Goal: Task Accomplishment & Management: Manage account settings

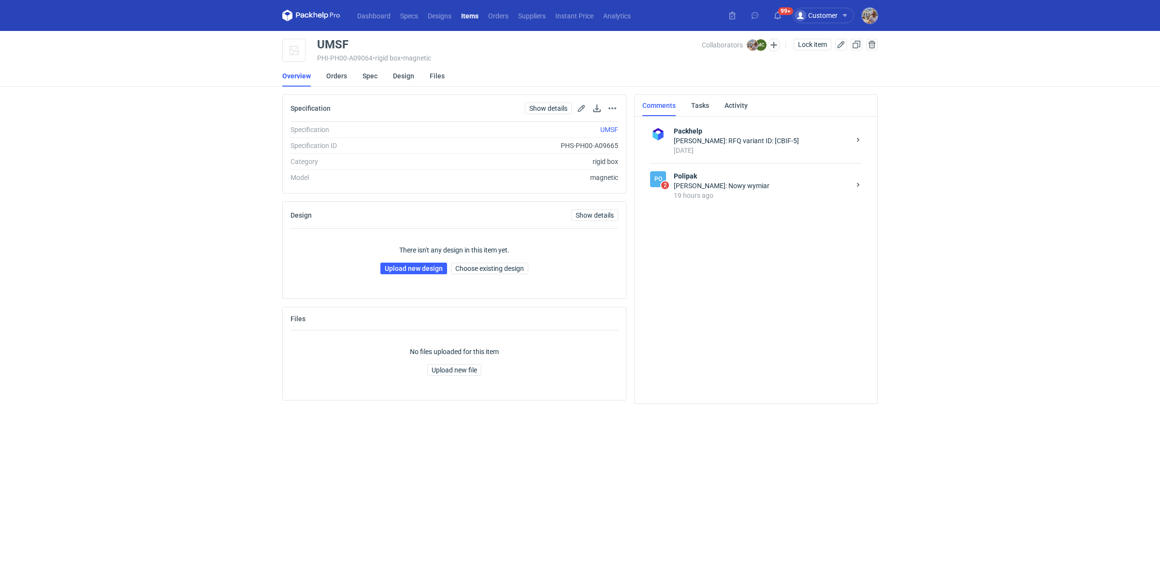
click at [717, 187] on div "Marcin Czarnecki: Nowy wymiar" at bounding box center [762, 186] width 176 height 10
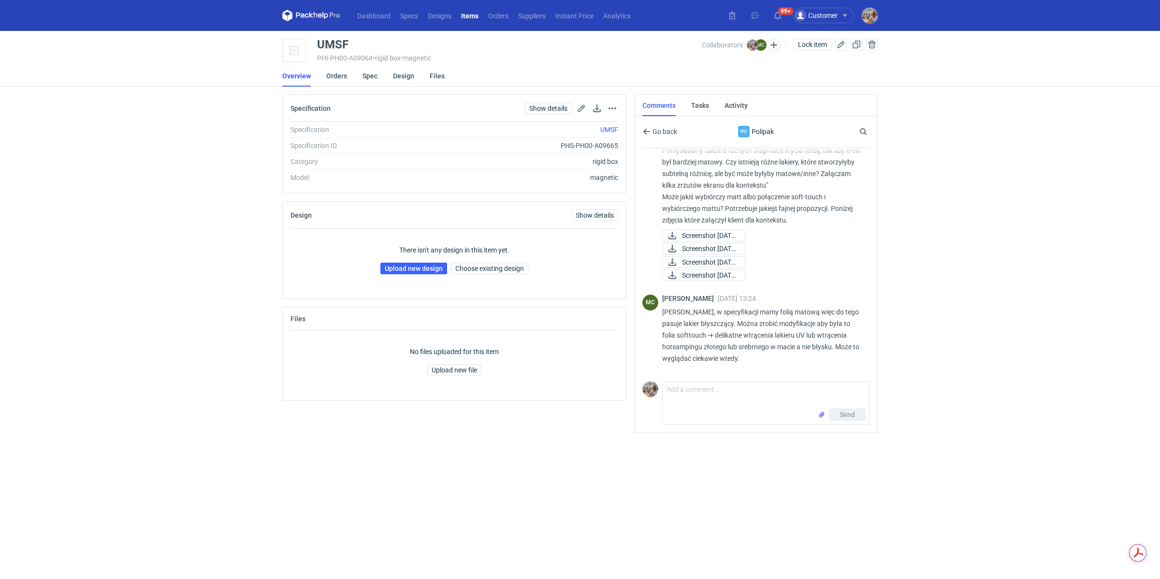
scroll to position [519, 0]
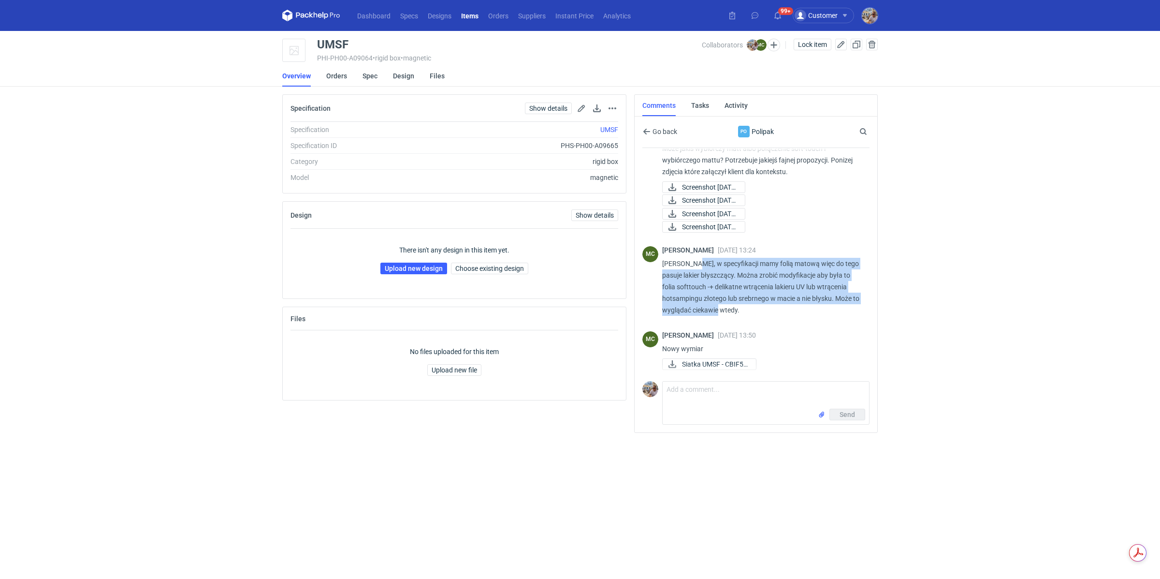
drag, startPoint x: 692, startPoint y: 263, endPoint x: 748, endPoint y: 305, distance: 70.1
click at [748, 305] on p "Michał, w specyfikacji mamy folią matową więc do tego pasuje lakier błyszczący.…" at bounding box center [762, 287] width 200 height 58
copy p "specyfikacji mamy folią matową więc do tego pasuje lakier błyszczący. Można zro…"
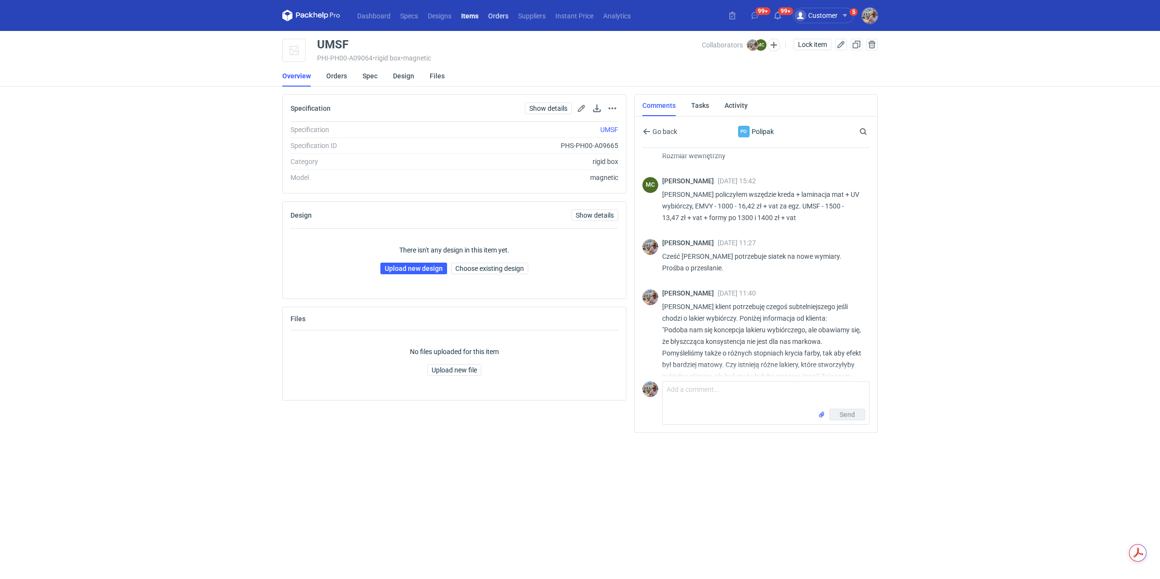
scroll to position [235, 0]
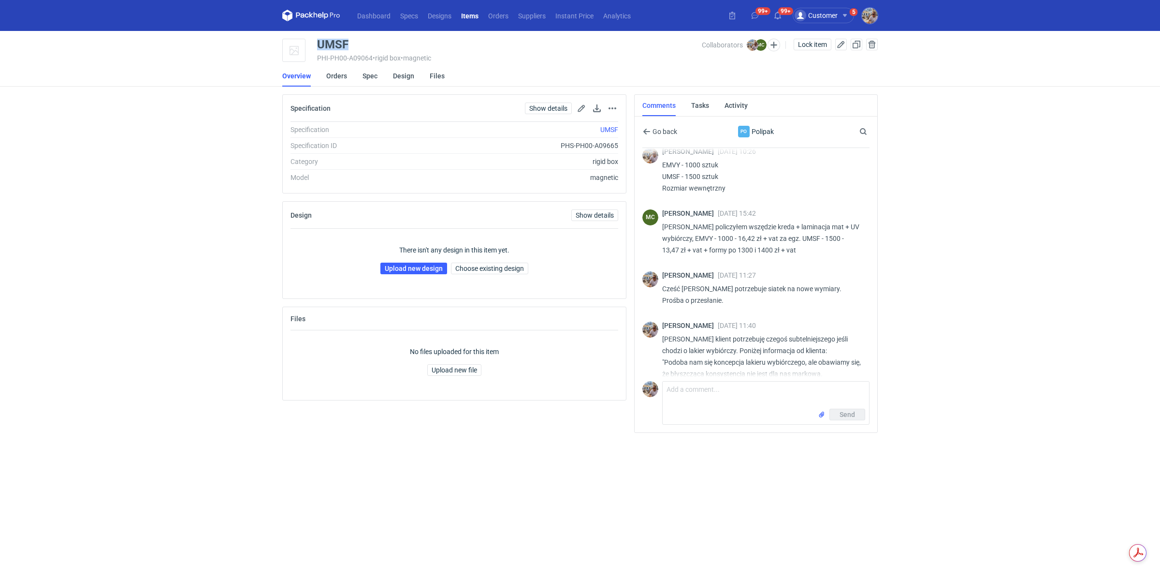
drag, startPoint x: 349, startPoint y: 42, endPoint x: 320, endPoint y: 44, distance: 29.1
click at [320, 44] on div "UMSF" at bounding box center [509, 45] width 385 height 12
copy div "UMSF"
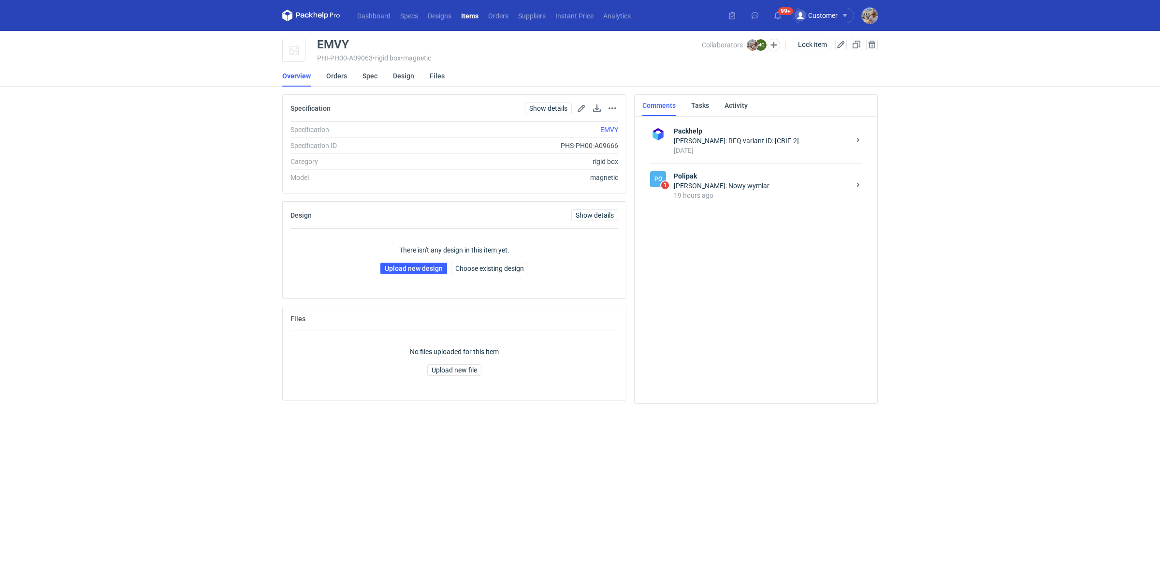
click at [754, 188] on div "[PERSON_NAME]: Nowy wymiar" at bounding box center [762, 186] width 176 height 10
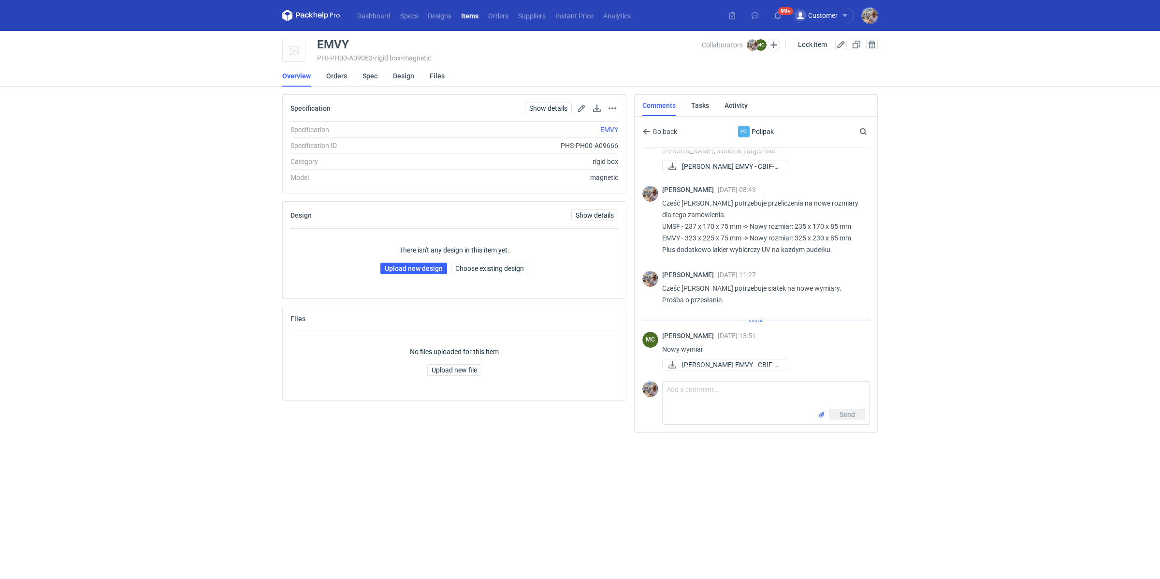
scroll to position [51, 0]
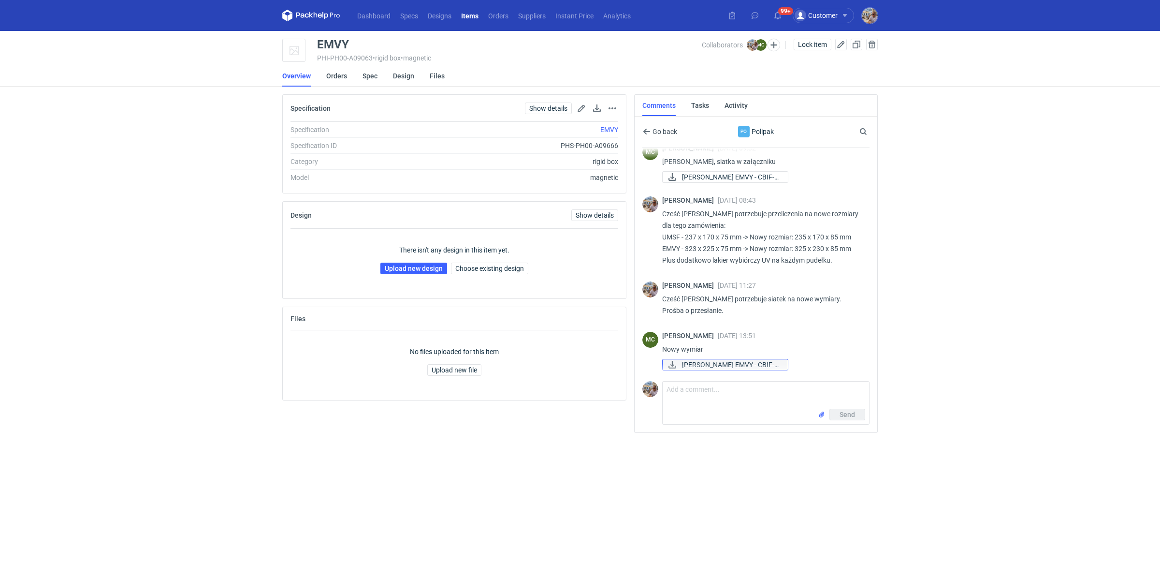
click at [724, 365] on span "[PERSON_NAME] EMVY - CBIF-2..." at bounding box center [731, 364] width 98 height 11
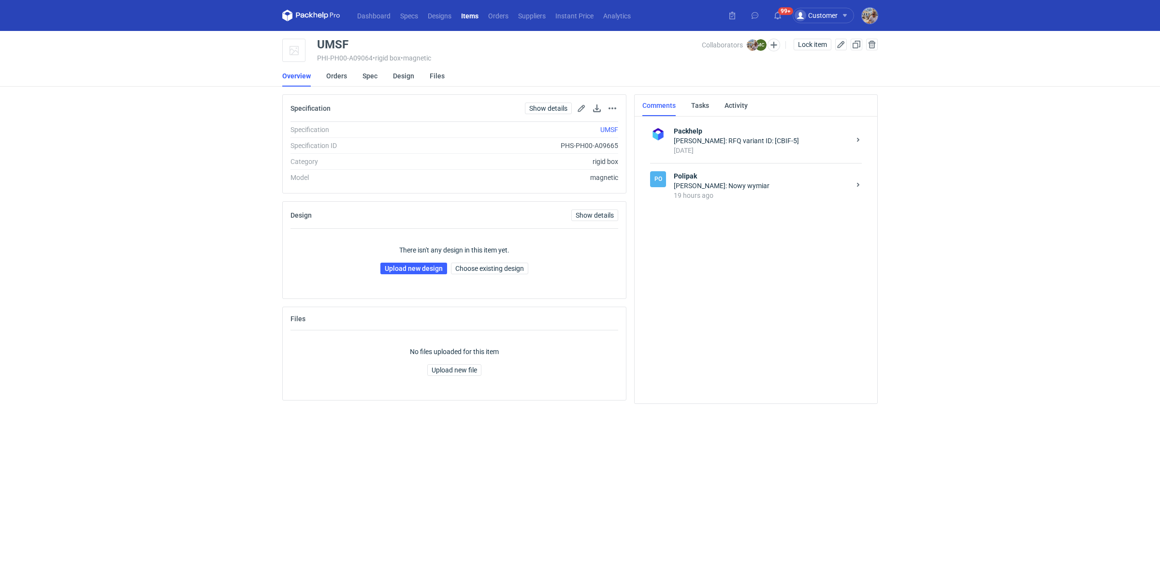
click at [714, 177] on strong "Polipak" at bounding box center [762, 176] width 176 height 10
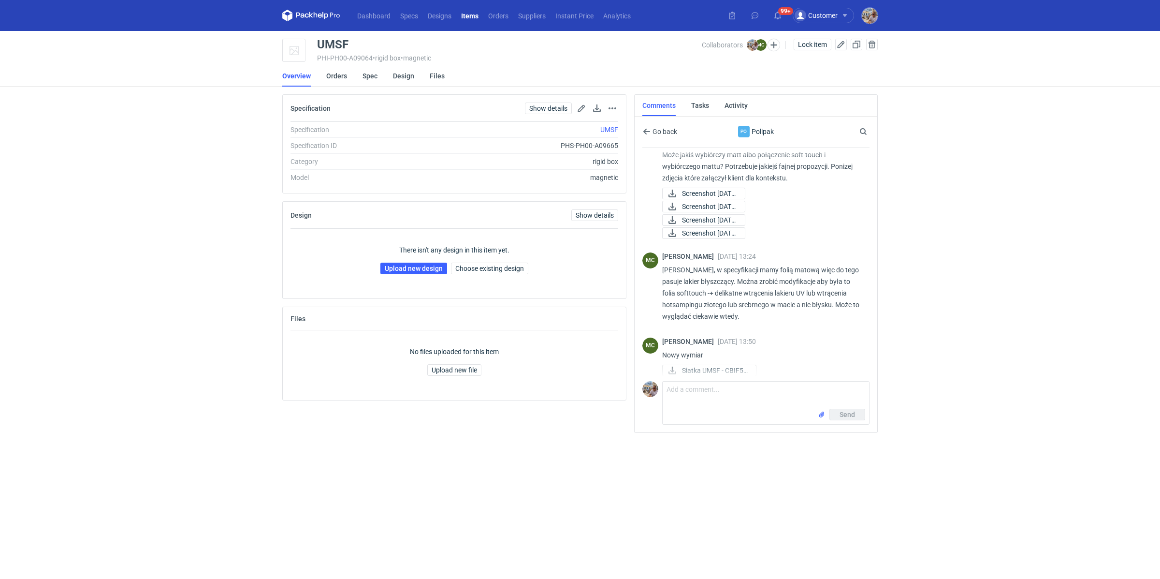
scroll to position [519, 0]
click at [730, 367] on span "Siatka UMSF - CBIF5_..." at bounding box center [715, 364] width 66 height 11
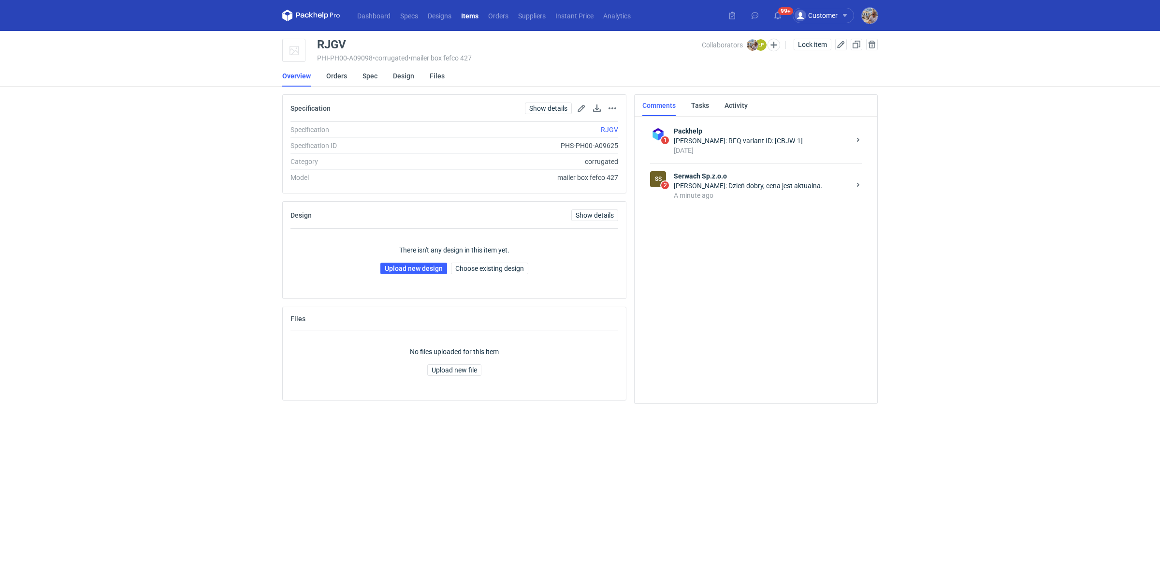
click at [707, 190] on div "A minute ago" at bounding box center [762, 195] width 176 height 10
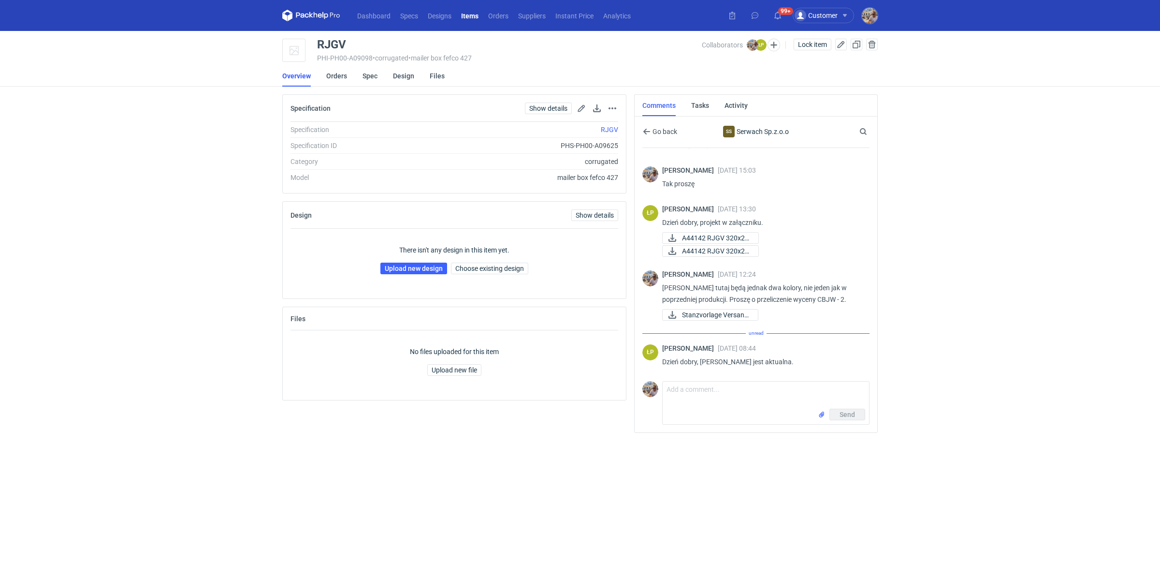
scroll to position [105, 0]
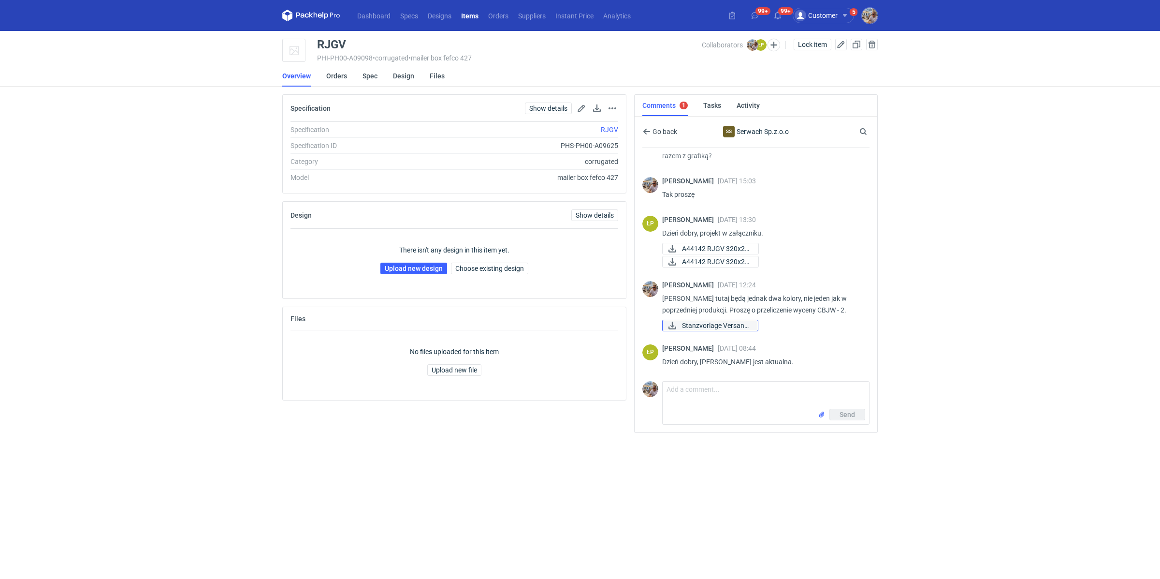
click at [737, 327] on span "Stanzvorlage Versand..." at bounding box center [716, 325] width 68 height 11
drag, startPoint x: 820, startPoint y: 308, endPoint x: 846, endPoint y: 307, distance: 25.6
click at [846, 307] on p "Panie Łukaszu tutaj będą jednak dwa kolory, nie jeden jak w poprzedniej produkc…" at bounding box center [762, 303] width 200 height 23
copy p "CBJW - 2"
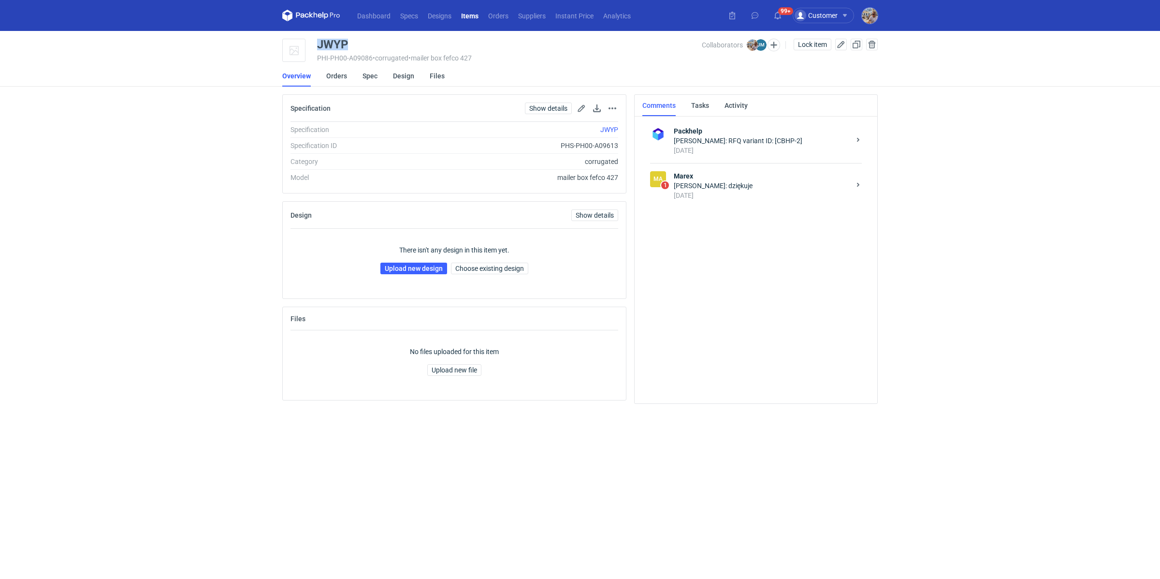
drag, startPoint x: 351, startPoint y: 41, endPoint x: 319, endPoint y: 44, distance: 32.1
click at [319, 44] on div "JWYP" at bounding box center [509, 45] width 385 height 12
copy div "JWYP"
click at [407, 265] on link "Upload new design" at bounding box center [413, 269] width 67 height 12
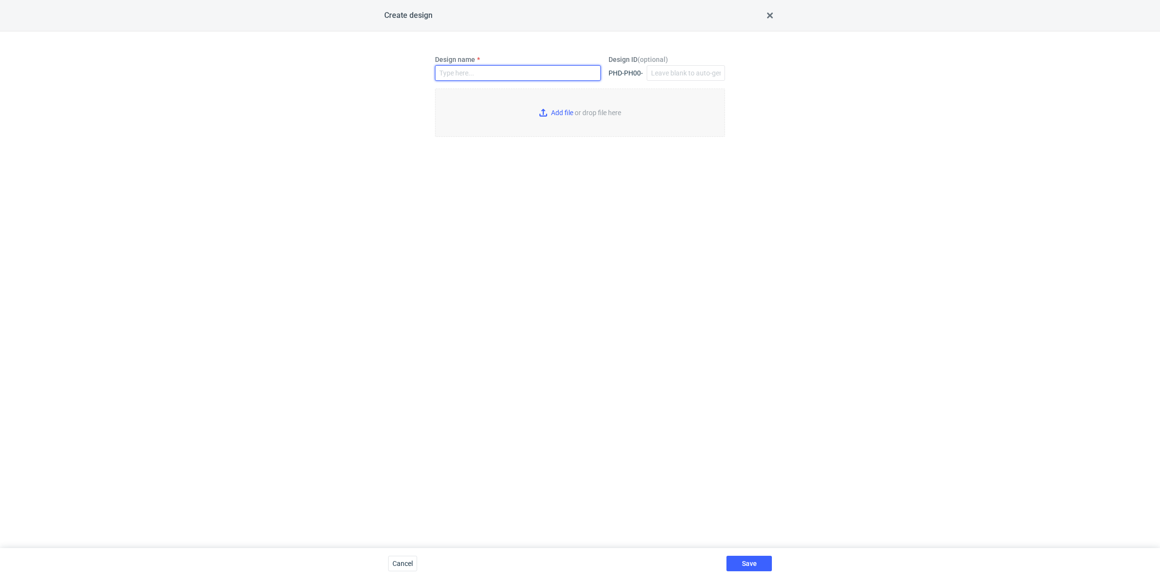
click at [454, 73] on input "Design name" at bounding box center [518, 72] width 166 height 15
paste input "JWYP"
type input "JWYP"
click at [554, 120] on input "Add file or drop file here" at bounding box center [580, 112] width 290 height 48
type input "C:\fakepath\ostro__custom____JWYP__d0__oR886700613__outside.pdf"
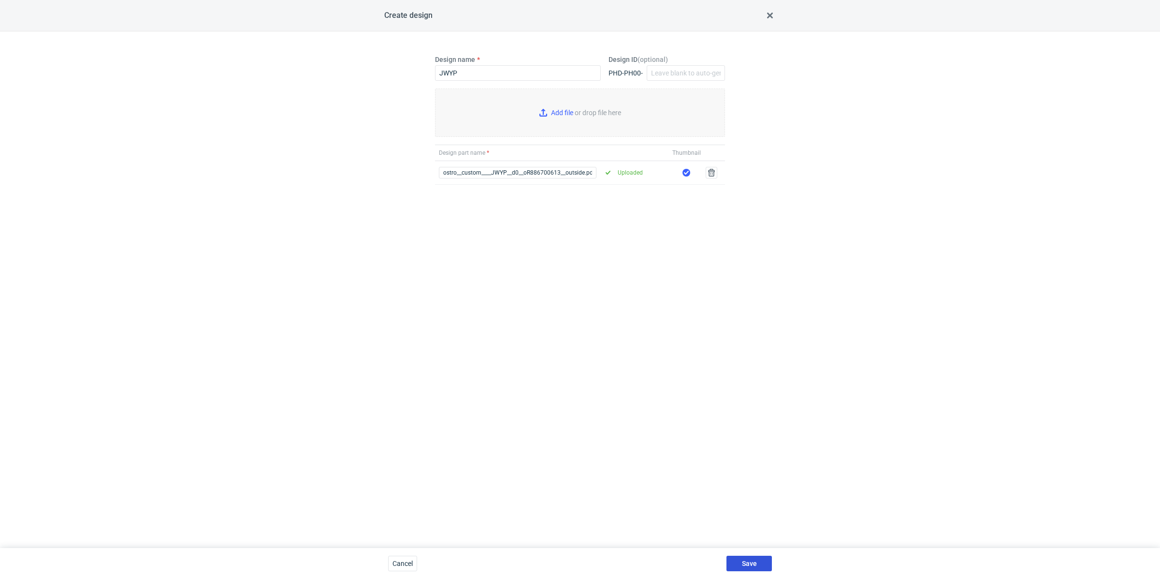
click at [743, 560] on span "Save" at bounding box center [749, 563] width 15 height 7
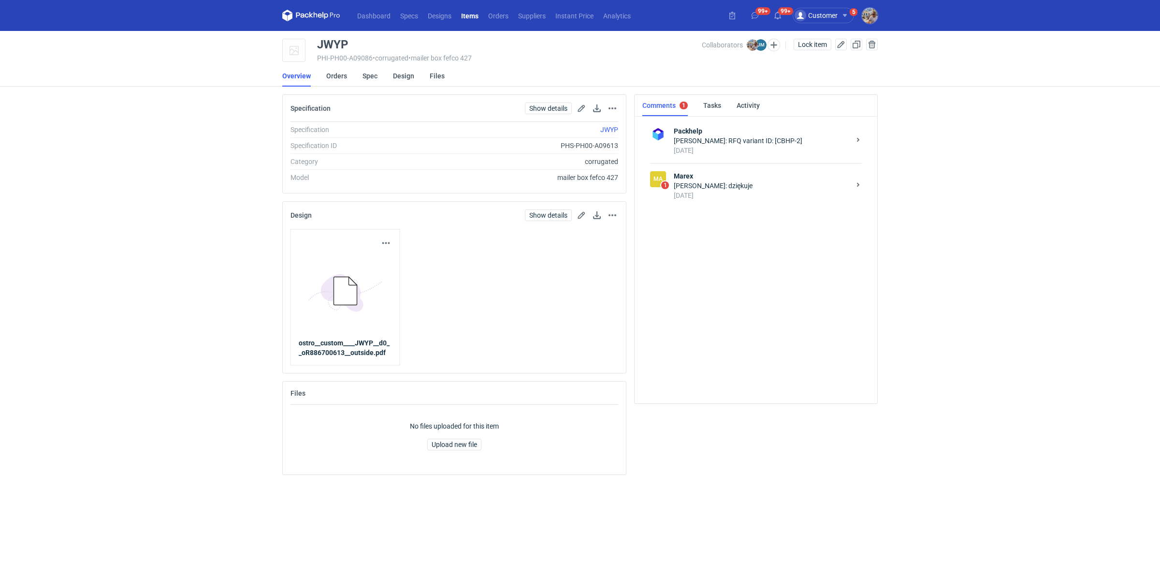
click at [728, 171] on strong "Marex" at bounding box center [762, 176] width 176 height 10
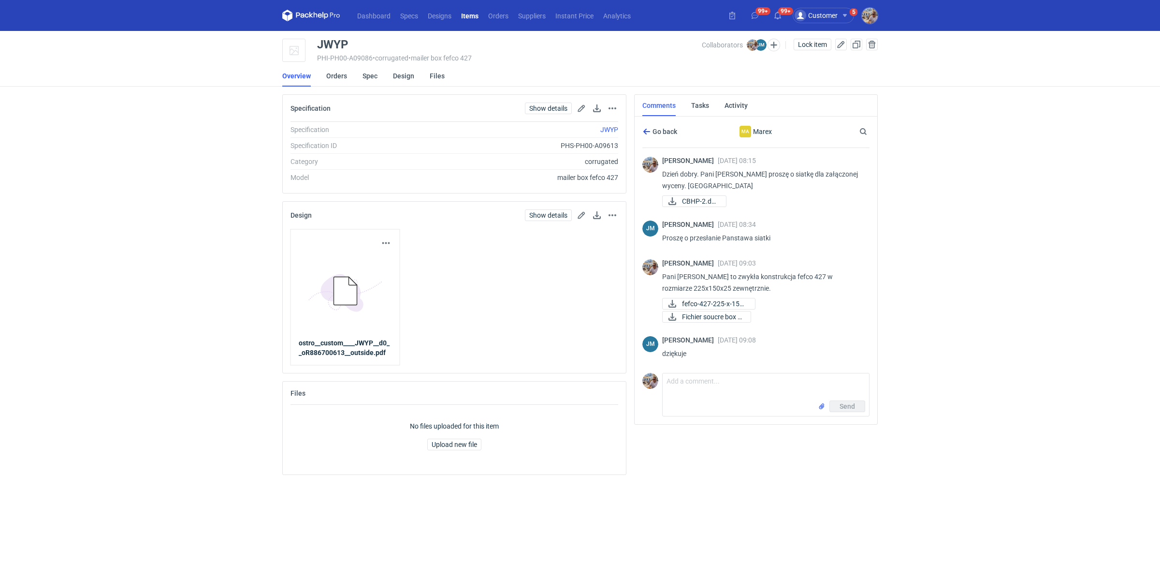
click at [646, 129] on use "button" at bounding box center [646, 132] width 7 height 6
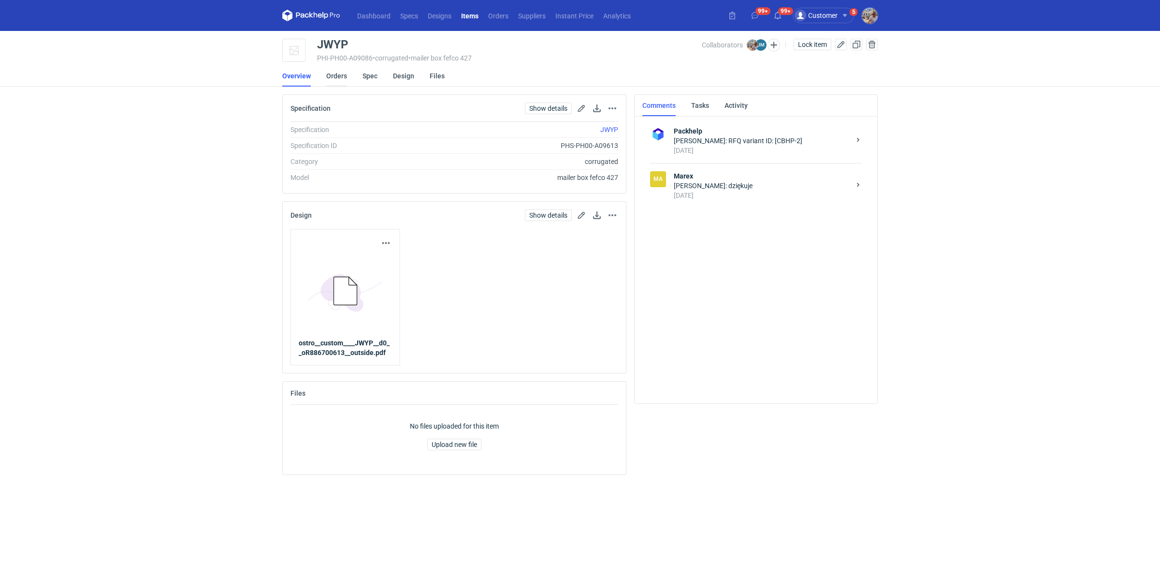
click at [343, 73] on link "Orders" at bounding box center [336, 75] width 21 height 21
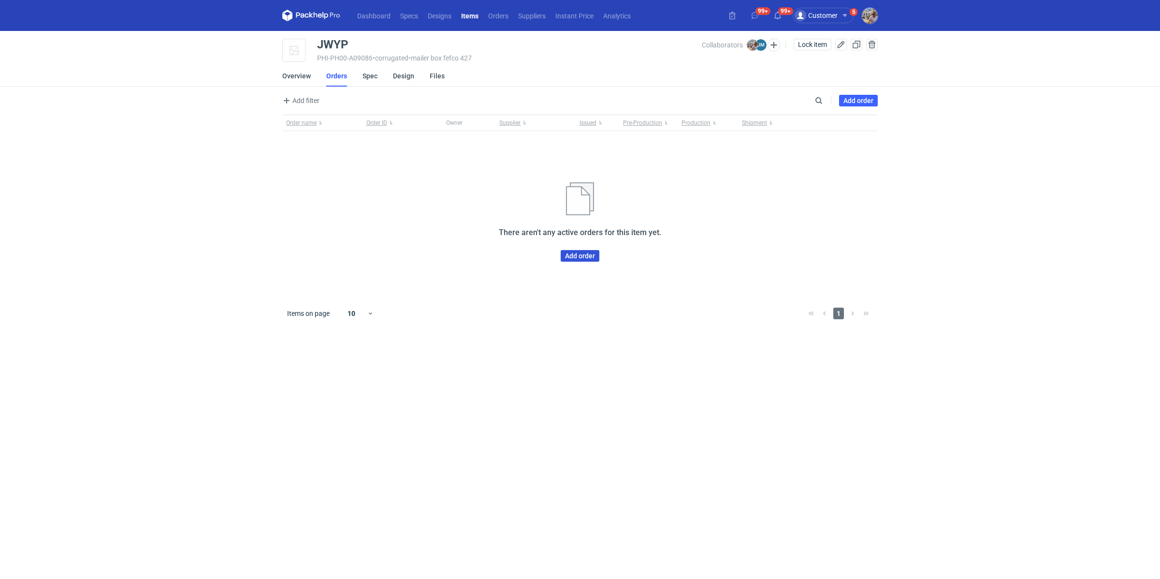
click at [584, 250] on link "Add order" at bounding box center [580, 256] width 39 height 12
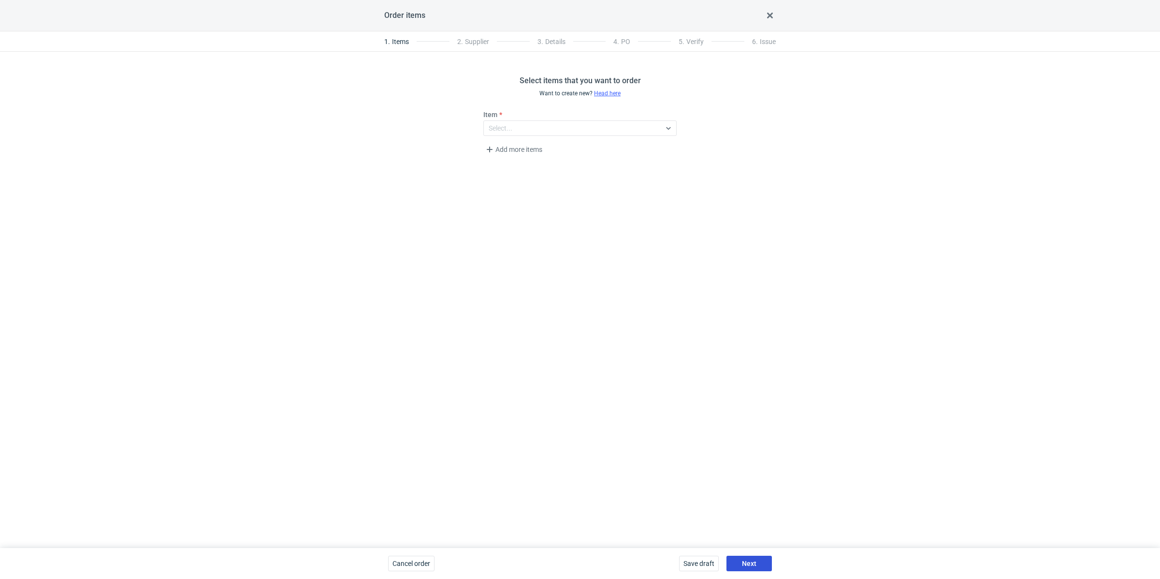
click at [732, 566] on button "Next" at bounding box center [749, 562] width 45 height 15
click at [756, 570] on div "Next" at bounding box center [749, 562] width 45 height 15
click at [513, 133] on div "Select..." at bounding box center [572, 128] width 177 height 14
type input "marex"
click at [543, 149] on div "Marex" at bounding box center [580, 151] width 178 height 10
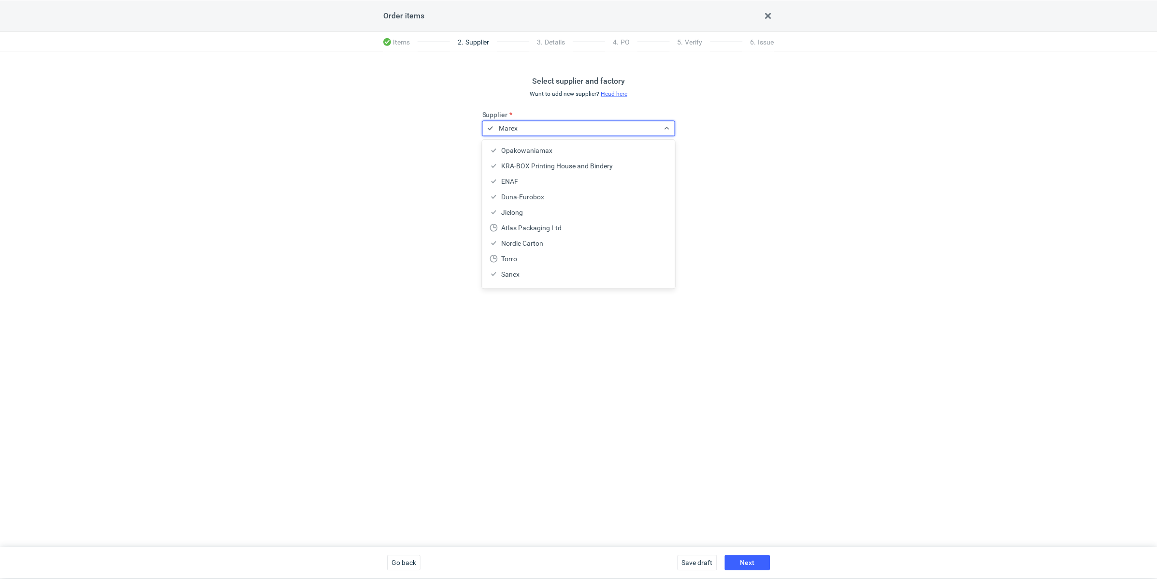
scroll to position [1112, 0]
click at [761, 451] on div "Select supplier and factory Want to add new supplier? Head here Supplier Marex …" at bounding box center [580, 300] width 1160 height 496
click at [753, 561] on span "Next" at bounding box center [749, 563] width 15 height 7
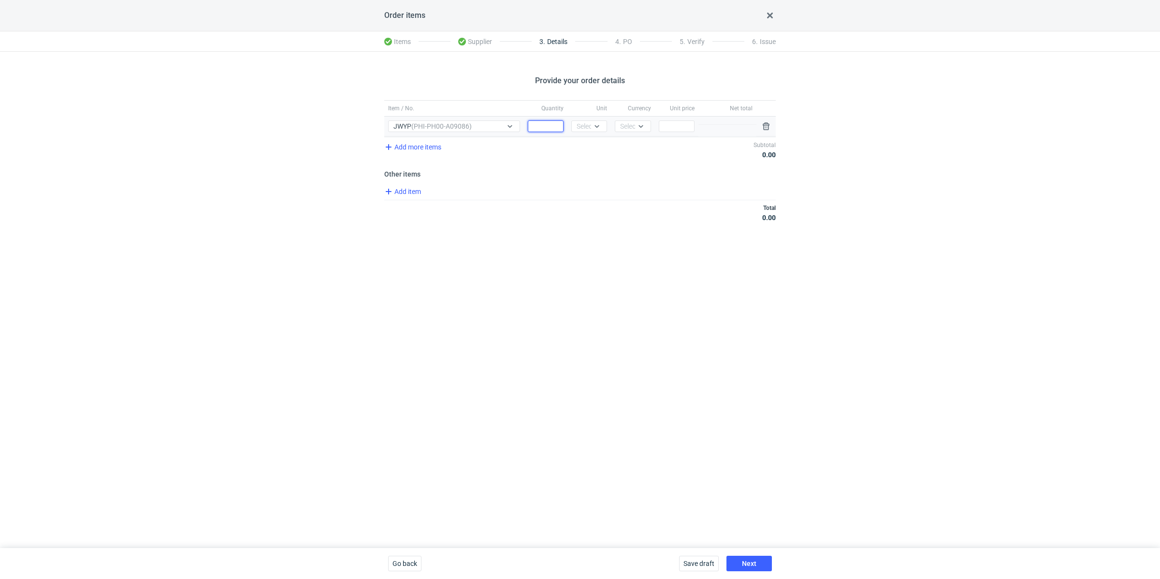
click at [546, 128] on input "Quantity" at bounding box center [546, 126] width 36 height 12
paste input "2000"
type input "2000"
click at [585, 125] on div "Select..." at bounding box center [589, 126] width 24 height 10
click at [596, 146] on div "pcs" at bounding box center [589, 146] width 20 height 10
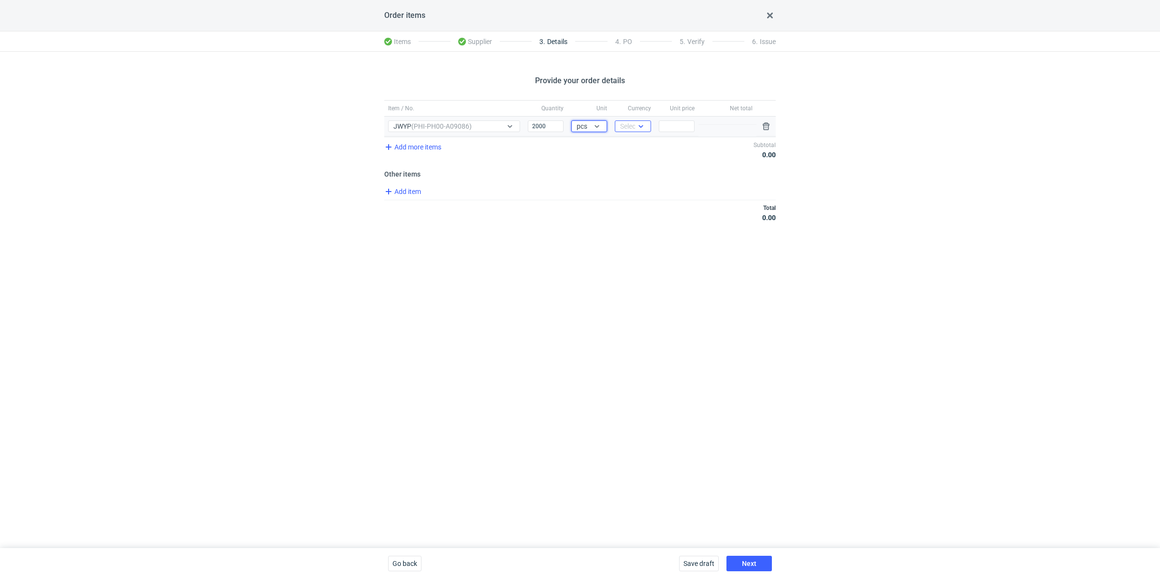
click at [624, 126] on div "Select..." at bounding box center [632, 126] width 24 height 10
click at [629, 143] on span "PLN" at bounding box center [629, 146] width 13 height 10
click at [679, 130] on input "Price" at bounding box center [677, 126] width 36 height 12
paste input "0.58"
type input "0.58"
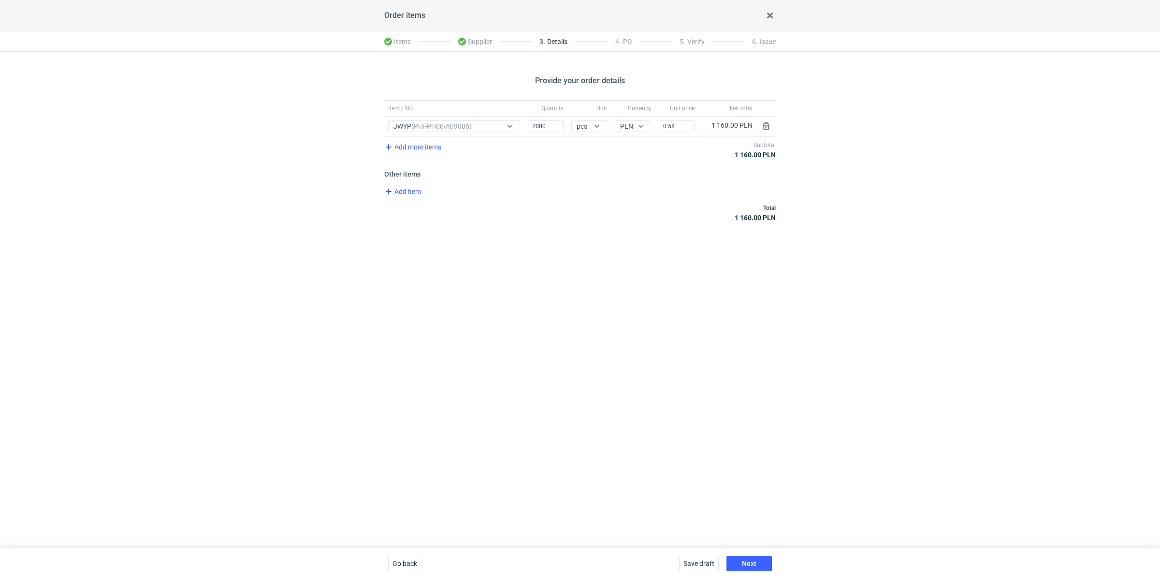
click at [619, 329] on div "Provide your order details Item / No. Quantity Unit Currency Unit price Net tot…" at bounding box center [580, 300] width 1160 height 496
click at [755, 564] on span "Next" at bounding box center [749, 563] width 15 height 7
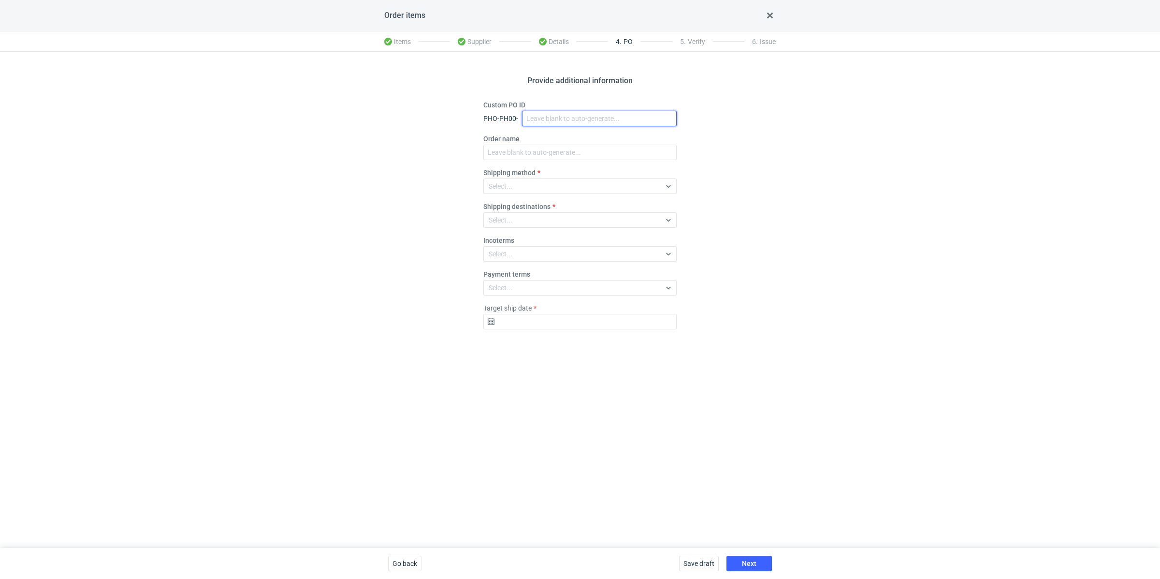
click at [550, 119] on input "Custom PO ID" at bounding box center [599, 118] width 155 height 15
paste input "R886700613"
paste input "JWYP"
drag, startPoint x: 599, startPoint y: 118, endPoint x: 516, endPoint y: 110, distance: 82.6
click at [516, 110] on div "Custom PO ID PHO-PH00- R886700613_JWYP" at bounding box center [579, 113] width 193 height 26
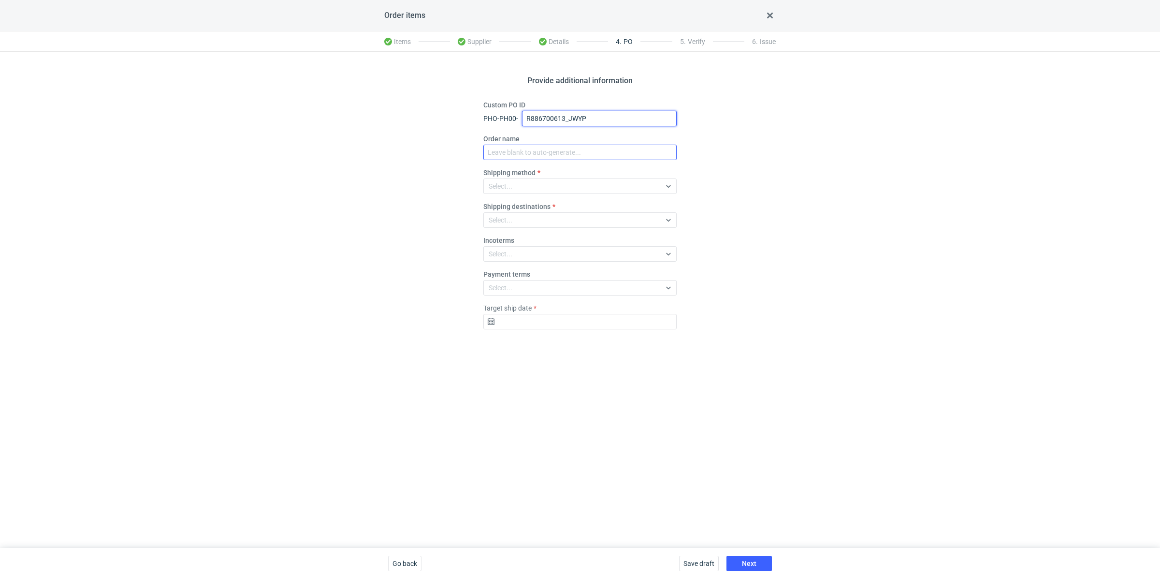
type input "R886700613_JWYP"
click at [536, 153] on input "Order name" at bounding box center [579, 152] width 193 height 15
paste input "R886700613_JWYP"
type input "R886700613_JWYP"
click at [528, 183] on div "Select..." at bounding box center [572, 186] width 177 height 14
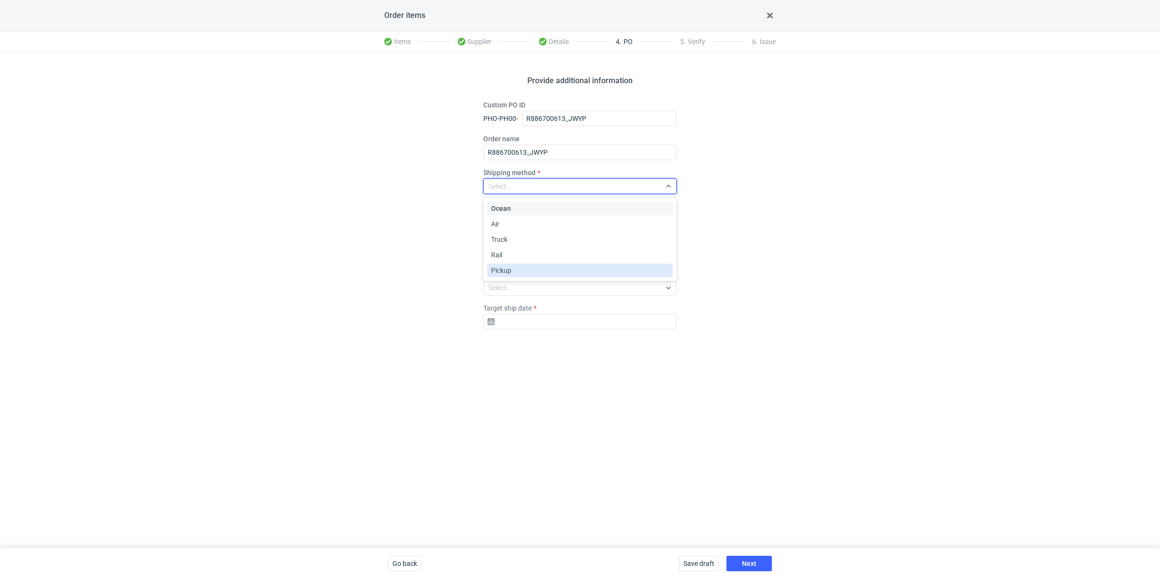
click at [535, 270] on div "Pickup" at bounding box center [580, 270] width 178 height 10
click at [567, 326] on input "Target ship date" at bounding box center [579, 321] width 193 height 15
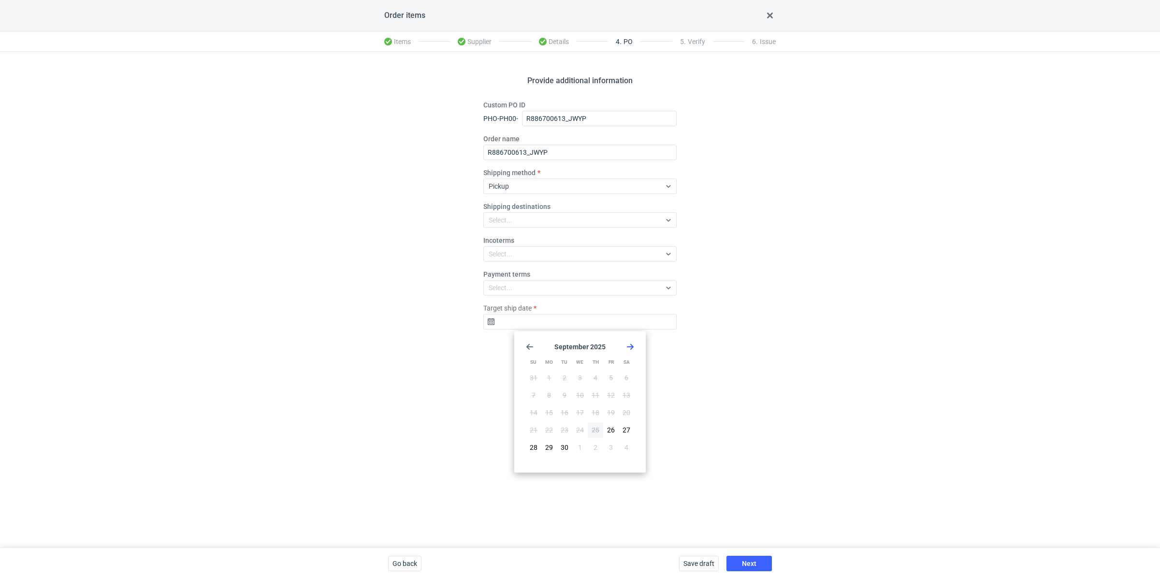
click at [632, 348] on use "Go forward 1 month" at bounding box center [630, 347] width 7 height 6
click at [598, 407] on button "16" at bounding box center [595, 412] width 15 height 15
type input "2025-10-16"
click at [751, 567] on span "Next" at bounding box center [749, 563] width 15 height 7
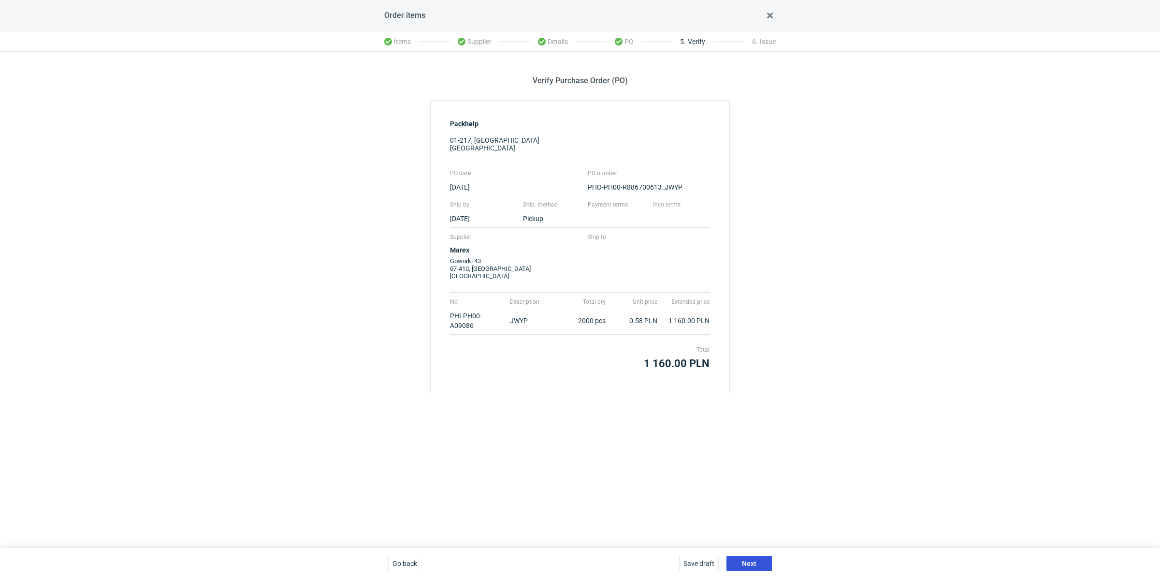
click at [751, 567] on span "Next" at bounding box center [749, 563] width 15 height 7
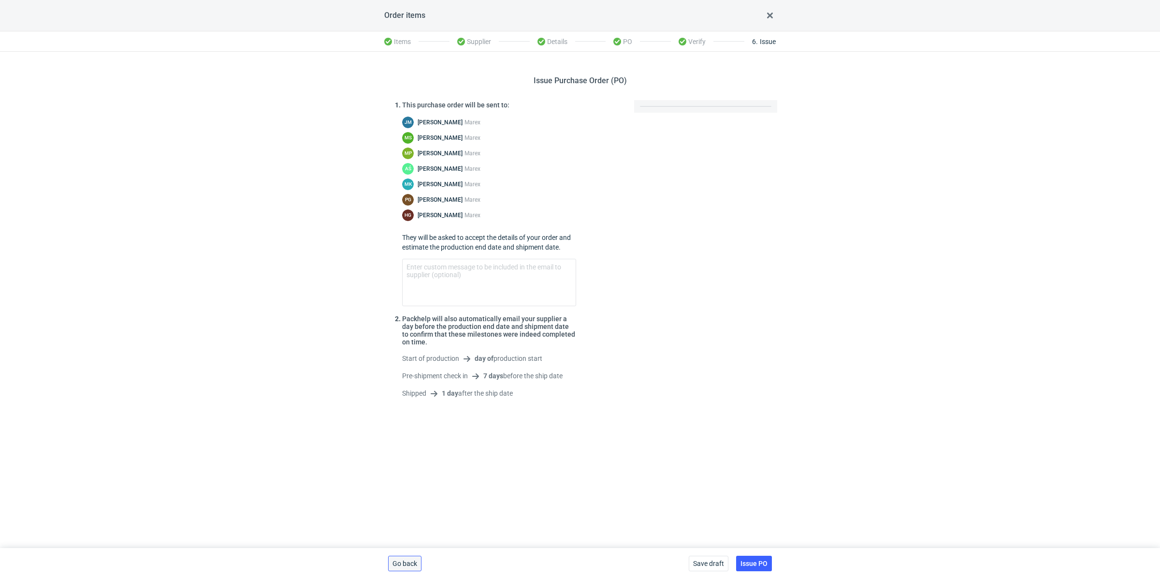
click at [410, 567] on button "Go back" at bounding box center [404, 562] width 33 height 15
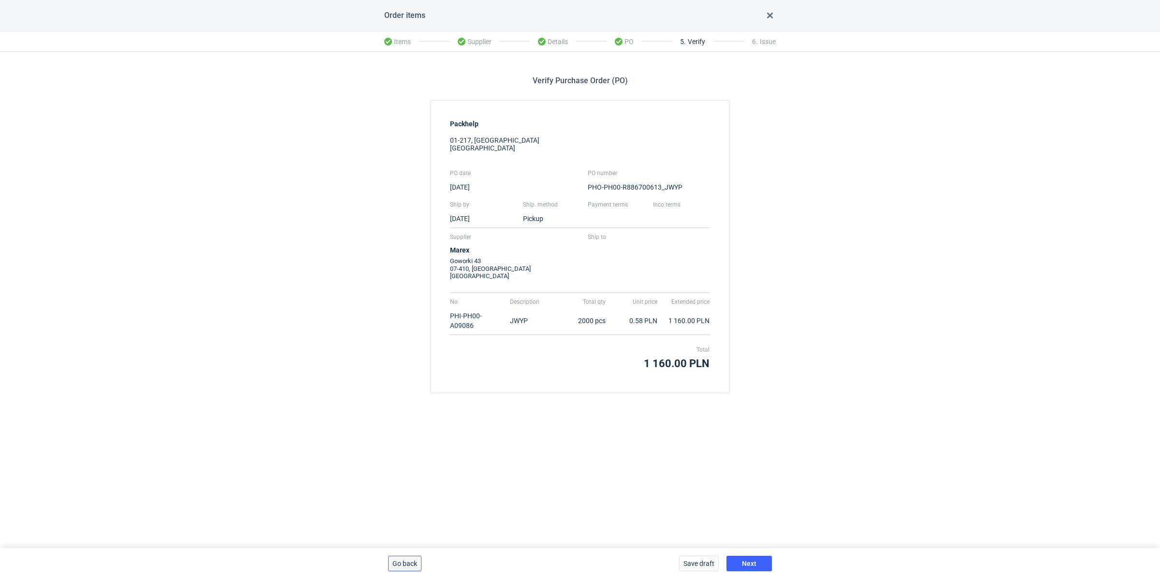
click at [409, 565] on span "Go back" at bounding box center [405, 563] width 25 height 7
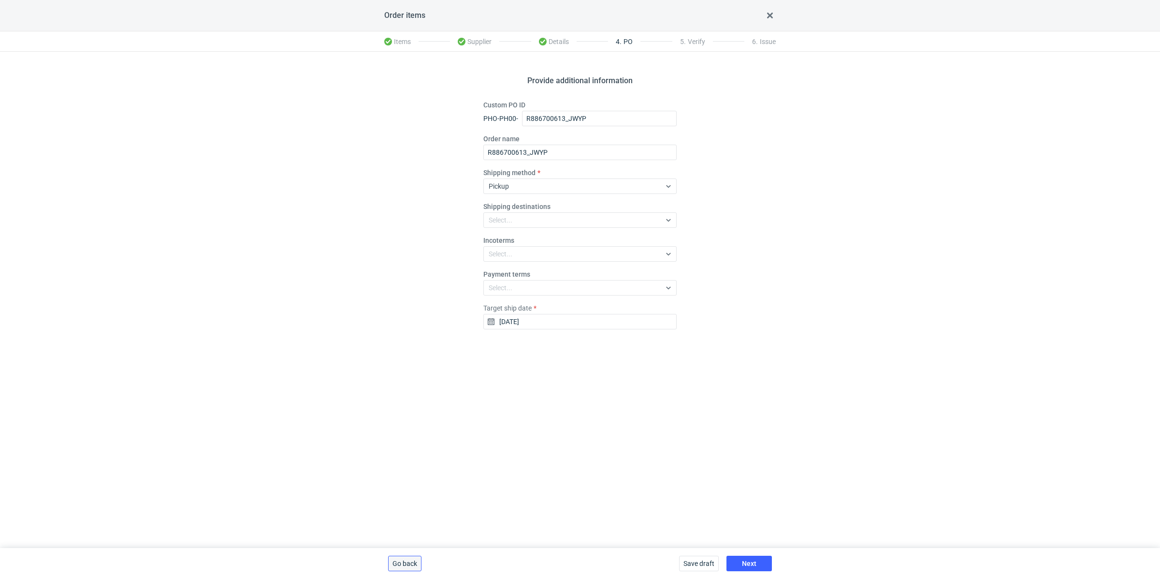
click at [402, 563] on span "Go back" at bounding box center [405, 563] width 25 height 7
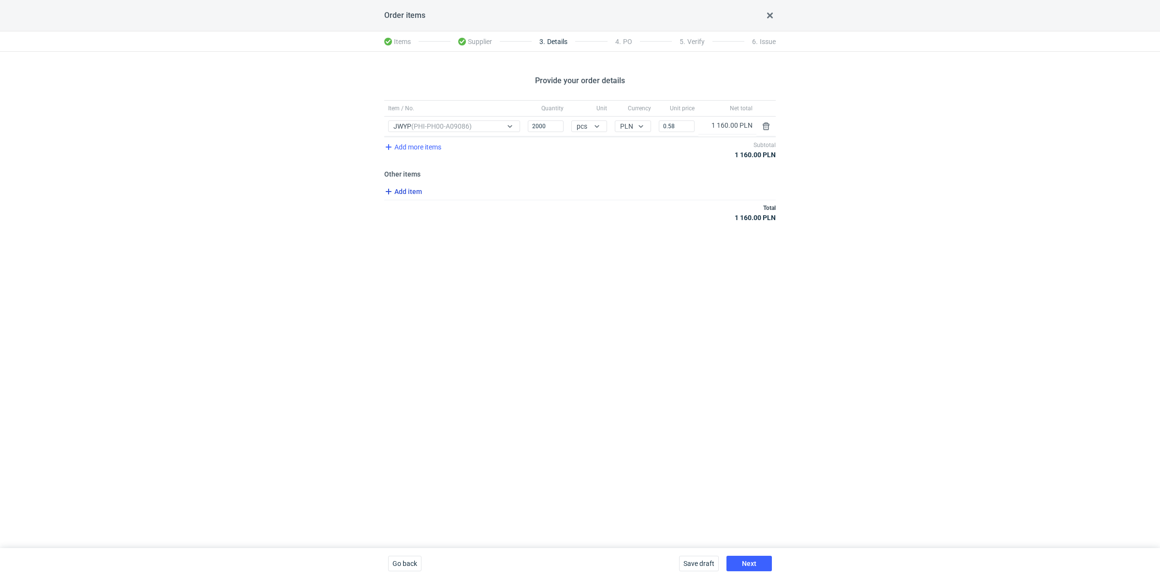
click at [407, 186] on span "Add item" at bounding box center [402, 192] width 39 height 12
click at [411, 237] on div "Add item" at bounding box center [401, 233] width 39 height 14
click at [411, 231] on span "Add item" at bounding box center [402, 232] width 39 height 12
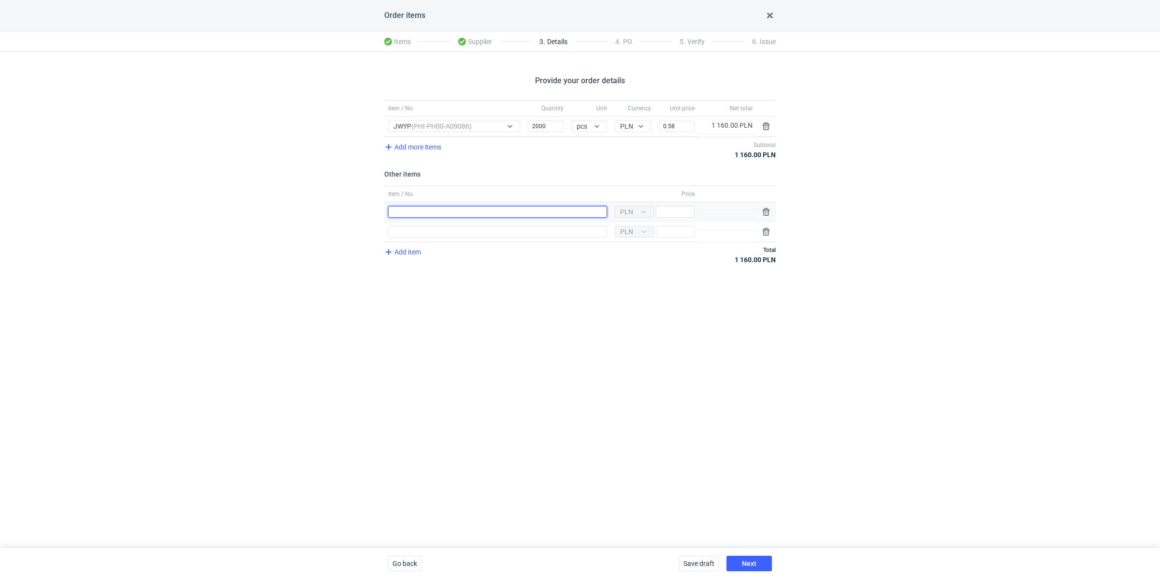
click at [410, 206] on input "Item / No." at bounding box center [497, 212] width 219 height 12
type input "Wykrojnik"
click at [456, 234] on input "Item / No." at bounding box center [497, 232] width 219 height 12
type input "Polimer"
click at [672, 232] on input "Price" at bounding box center [675, 232] width 39 height 12
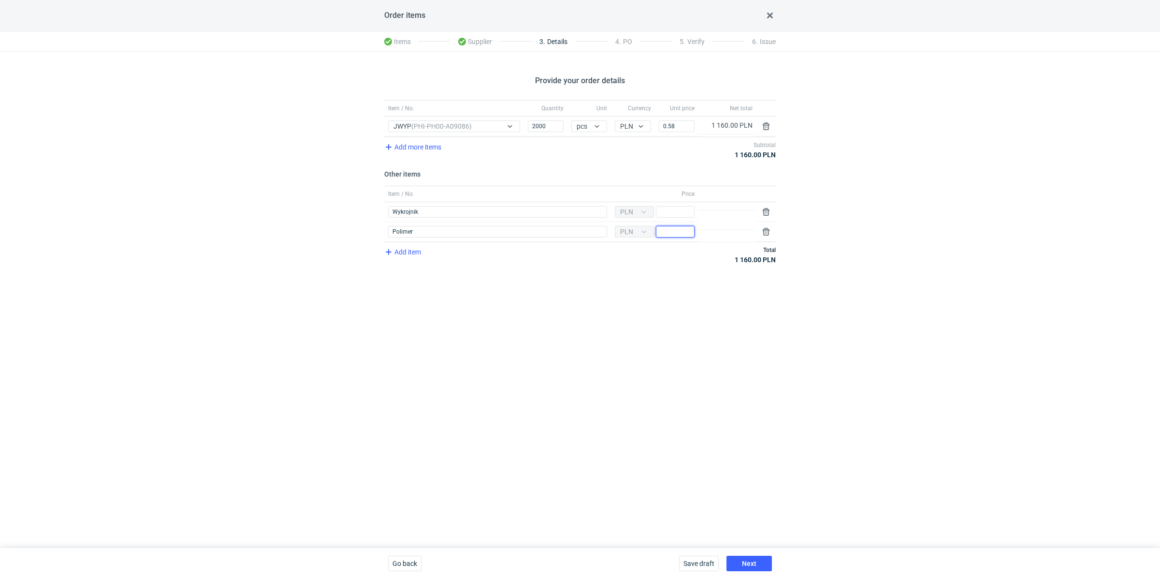
paste input "500"
type input "500"
click at [607, 324] on div "Provide your order details Item / No. Quantity Unit Currency Unit price Net tot…" at bounding box center [580, 300] width 1160 height 496
click at [676, 209] on input "Price" at bounding box center [675, 212] width 39 height 12
paste input "800"
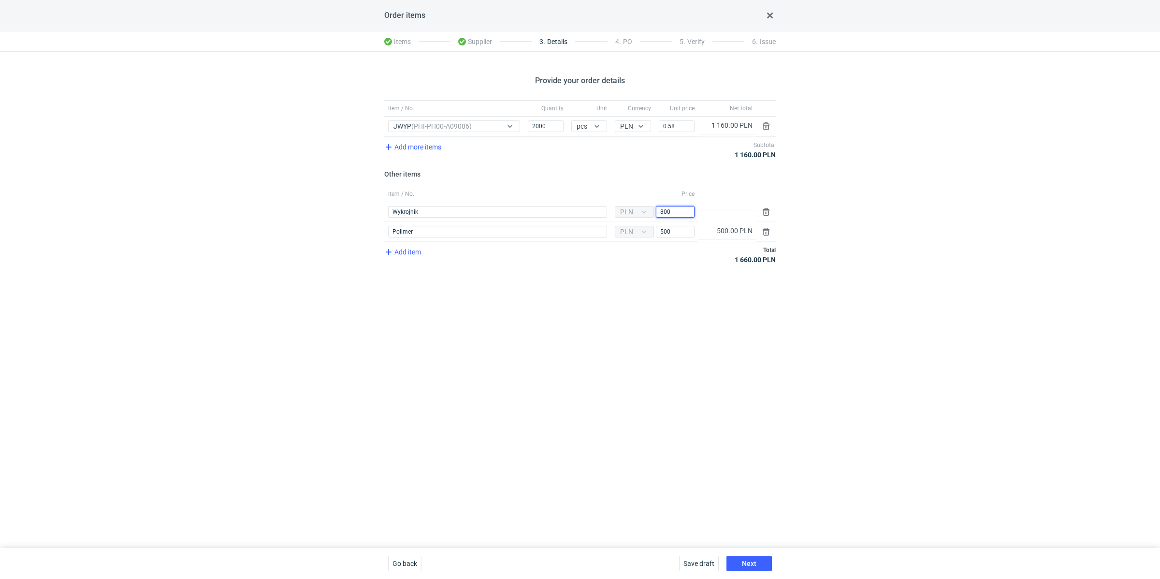
type input "800"
click at [613, 305] on div "Provide your order details Item / No. Quantity Unit Currency Unit price Net tot…" at bounding box center [580, 300] width 1160 height 496
click at [753, 563] on span "Next" at bounding box center [749, 563] width 15 height 7
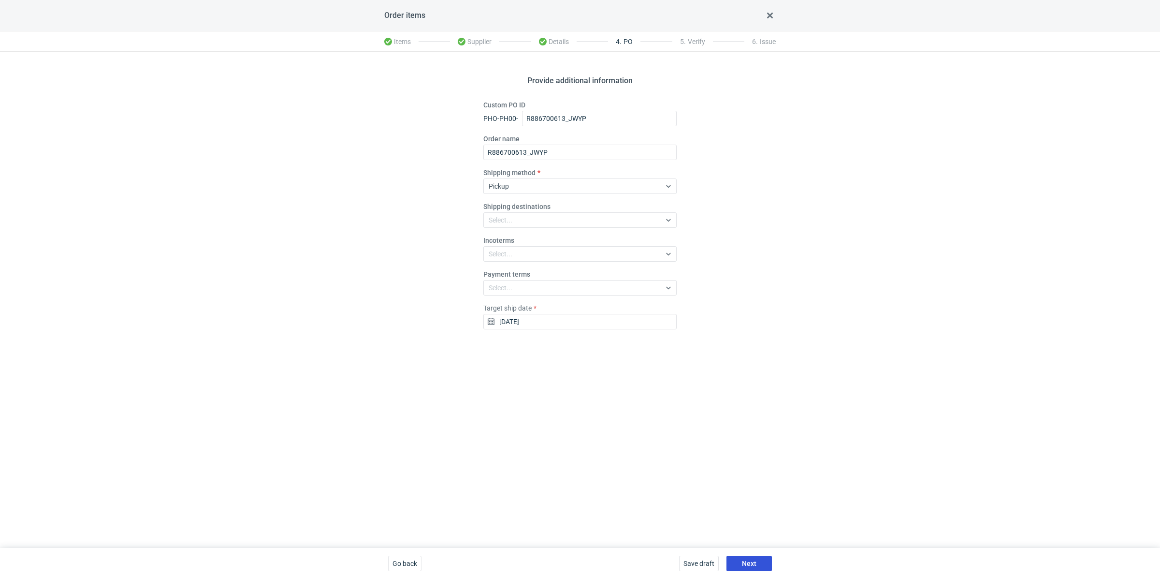
click at [758, 561] on button "Next" at bounding box center [749, 562] width 45 height 15
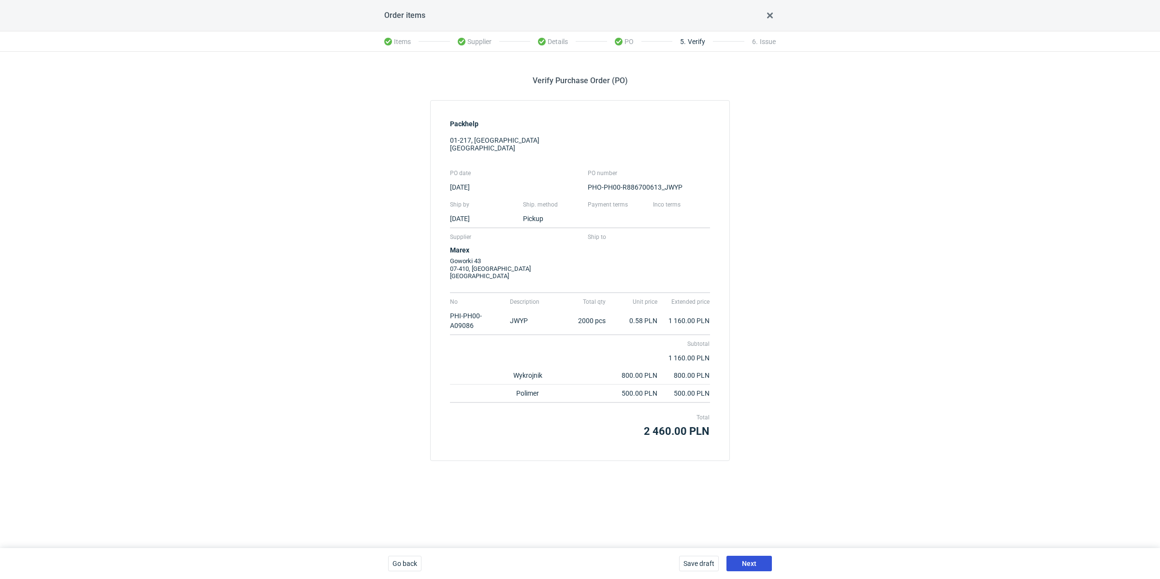
click at [757, 561] on button "Next" at bounding box center [749, 562] width 45 height 15
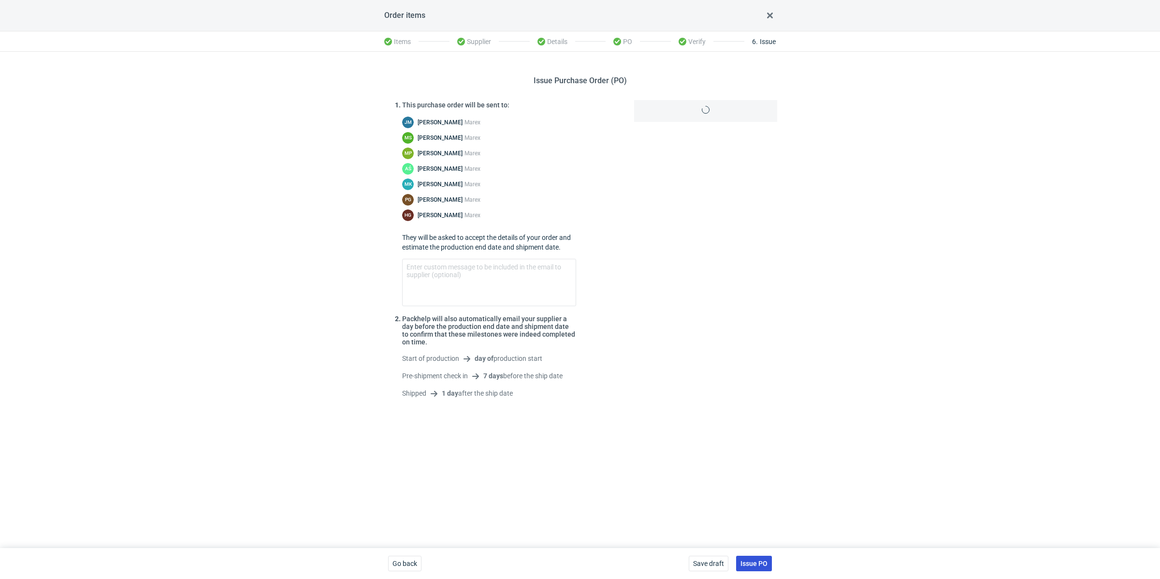
click at [757, 561] on span "Issue PO" at bounding box center [754, 563] width 27 height 7
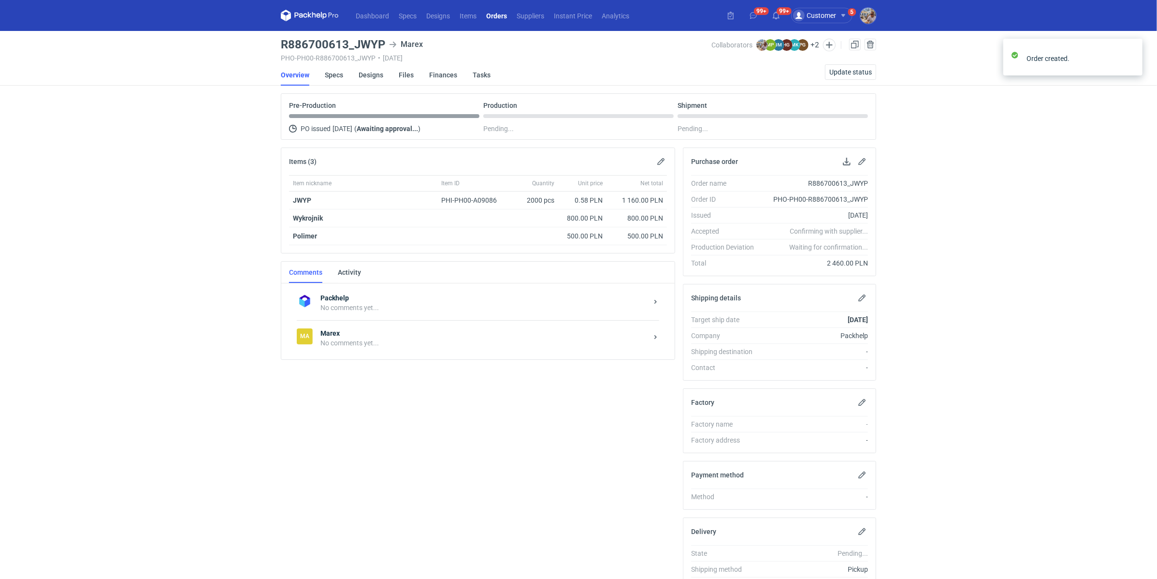
click at [407, 350] on div "Ma Marex No comments yet..." at bounding box center [478, 337] width 363 height 35
click at [383, 437] on textarea "Comment message" at bounding box center [487, 429] width 357 height 27
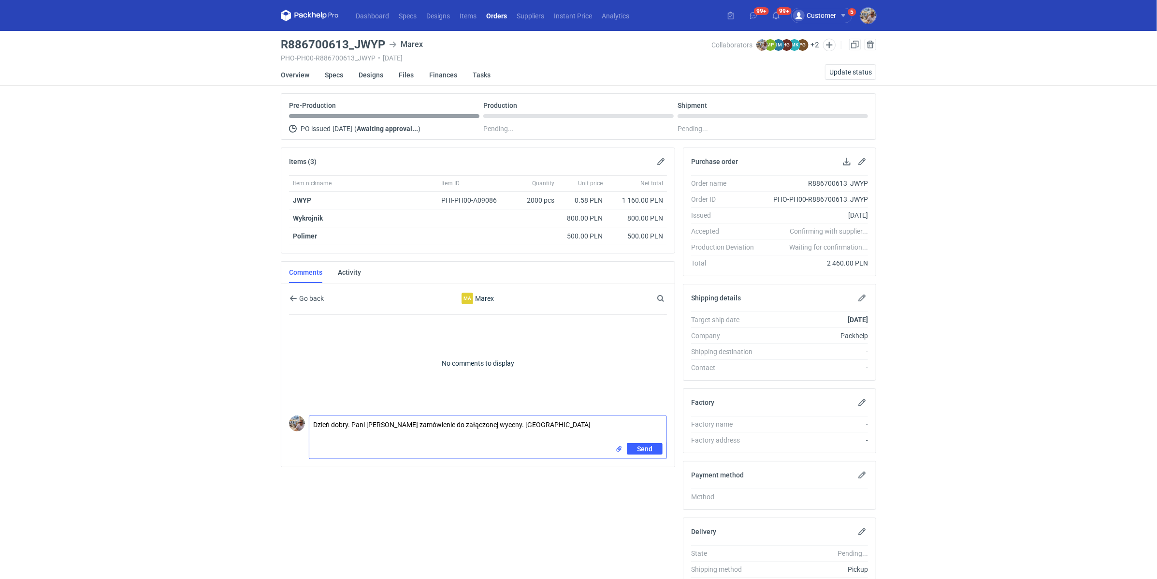
type textarea "Dzień dobry. Pani Joanno zamówienie do załączonej wyceny. Pozdrawiam"
click at [621, 445] on input "file" at bounding box center [619, 449] width 8 height 10
click at [649, 467] on span "Send" at bounding box center [644, 470] width 15 height 7
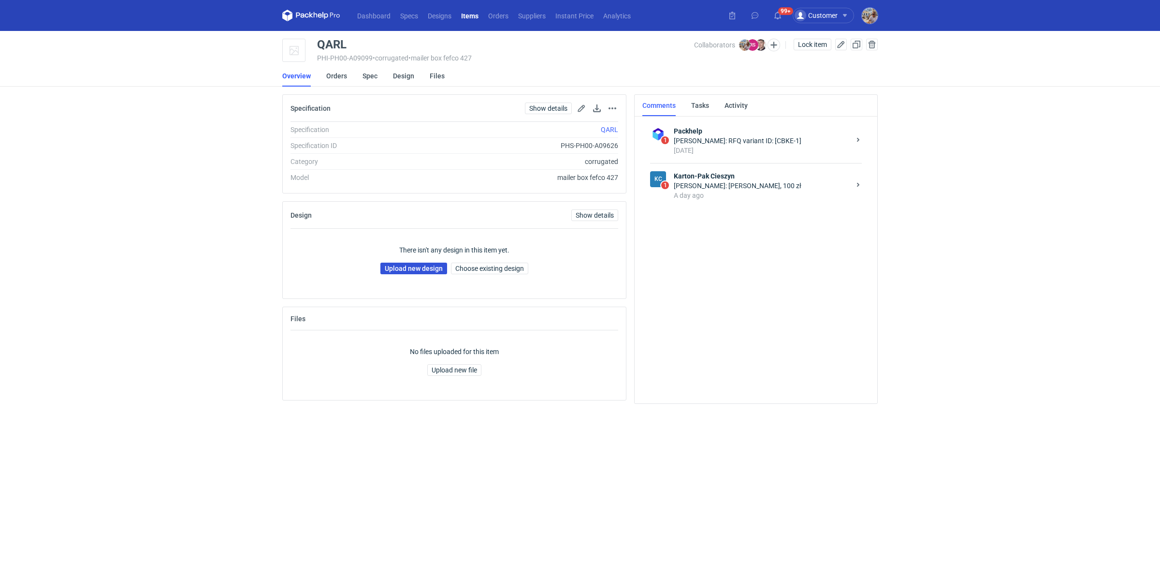
click at [421, 271] on link "Upload new design" at bounding box center [413, 269] width 67 height 12
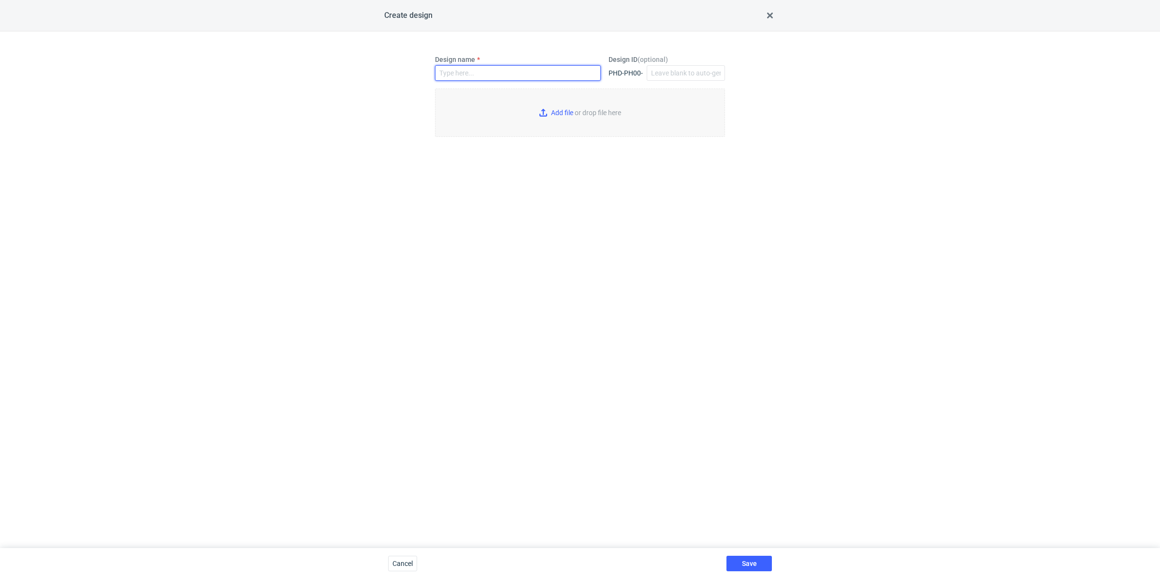
click at [486, 76] on input "Design name" at bounding box center [518, 72] width 166 height 15
paste input "QARL"
type input "QARL"
click at [553, 111] on input "Add file or drop file here" at bounding box center [580, 112] width 290 height 48
type input "C:\fakepath\custom____QARL__d0__oR207209029.pdf"
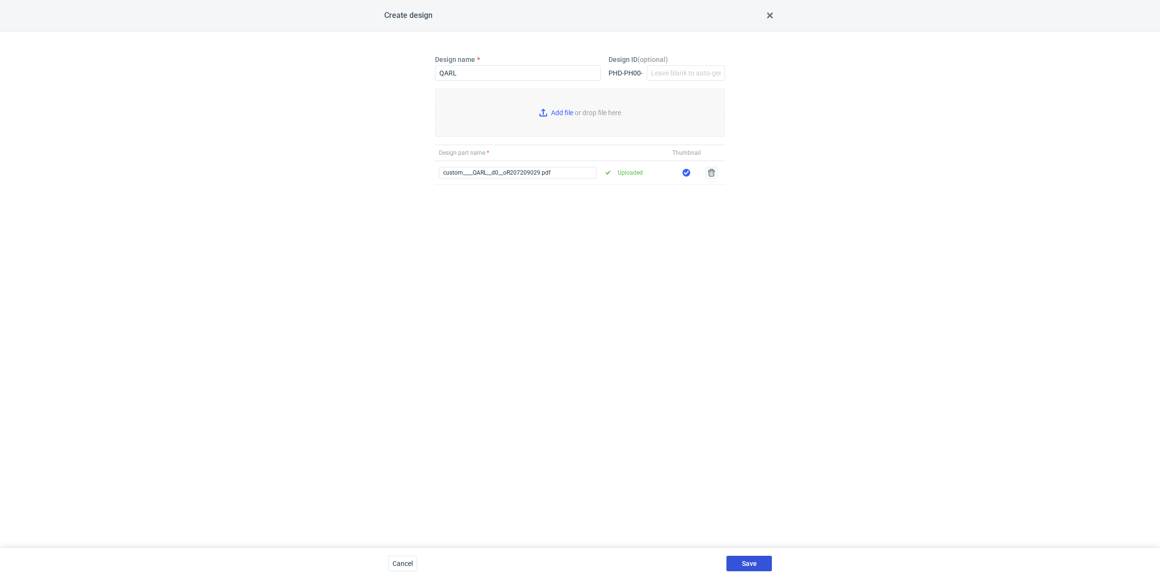
click at [751, 555] on button "Save" at bounding box center [749, 562] width 45 height 15
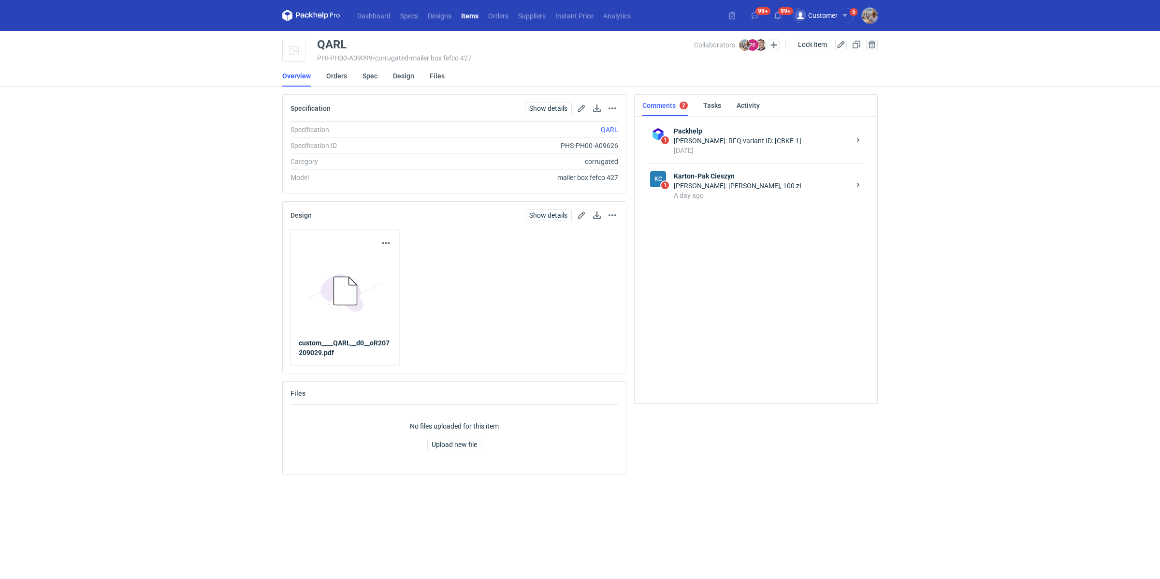
click at [773, 196] on div "A day ago" at bounding box center [762, 195] width 176 height 10
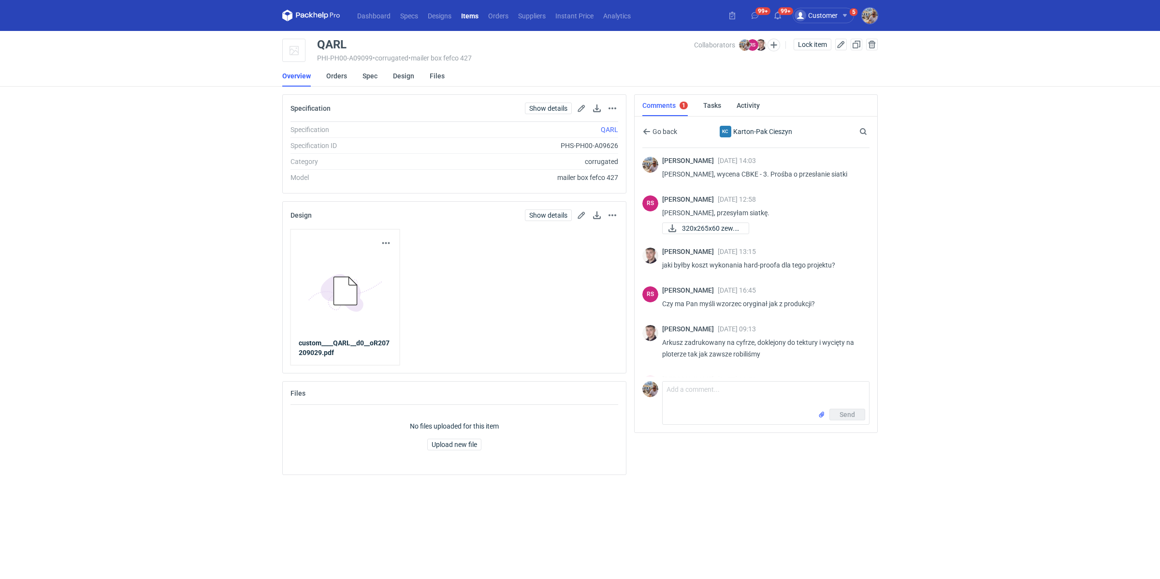
scroll to position [30, 0]
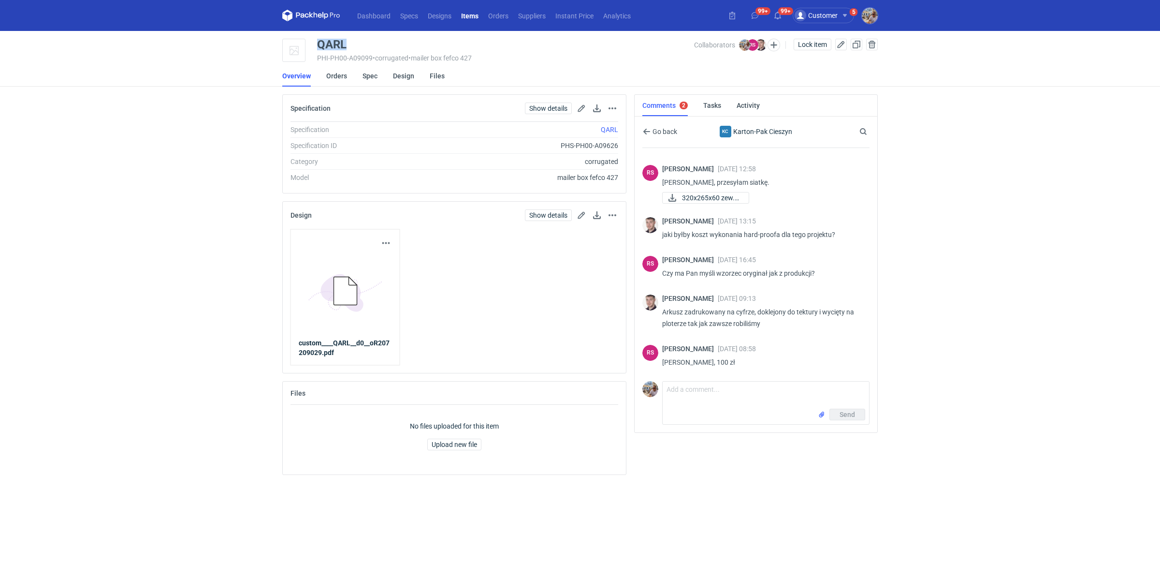
drag, startPoint x: 349, startPoint y: 41, endPoint x: 305, endPoint y: 44, distance: 43.6
click at [305, 44] on div "QARL PHI-PH00-A09099 • corrugated • mailer box fefco 427 Collaborators Michał P…" at bounding box center [580, 51] width 596 height 24
copy div "QARL"
click at [696, 401] on textarea "Comment message" at bounding box center [766, 394] width 206 height 27
click at [722, 396] on textarea "Panie Rafale proszę o przygotowanie sampla na bazie załączonego pliku. Pozdrawi…" at bounding box center [766, 394] width 206 height 27
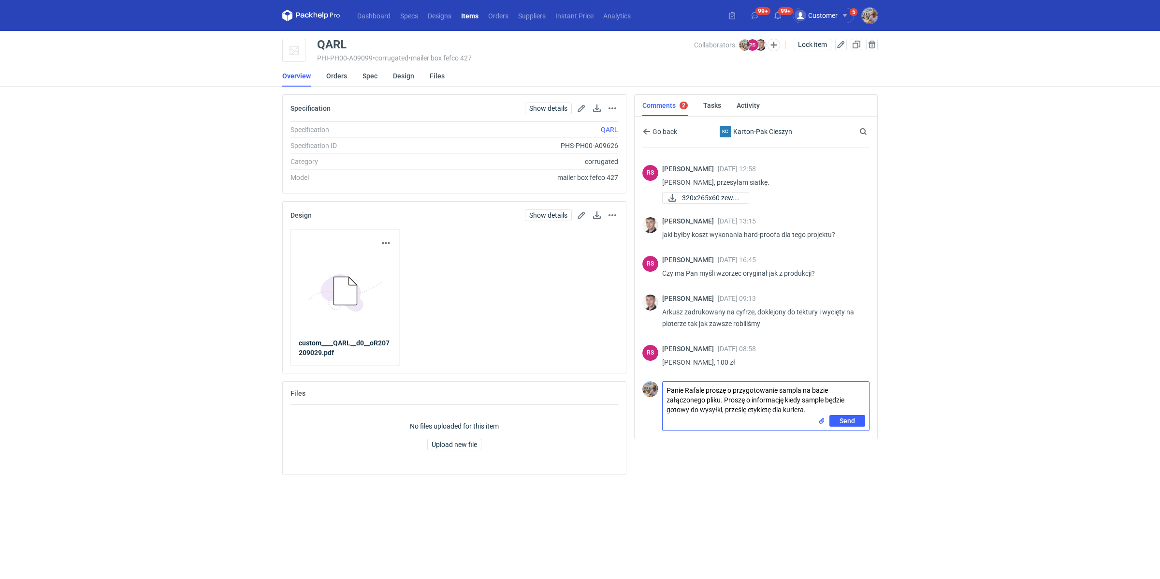
type textarea "Panie Rafale proszę o przygotowanie sampla na bazie załączonego pliku. Proszę o…"
click at [819, 420] on div "Send" at bounding box center [766, 422] width 206 height 15
click at [821, 419] on input "file" at bounding box center [822, 421] width 8 height 10
click at [389, 237] on button "button" at bounding box center [386, 243] width 12 height 12
click at [364, 260] on link "Download design part" at bounding box center [343, 264] width 89 height 15
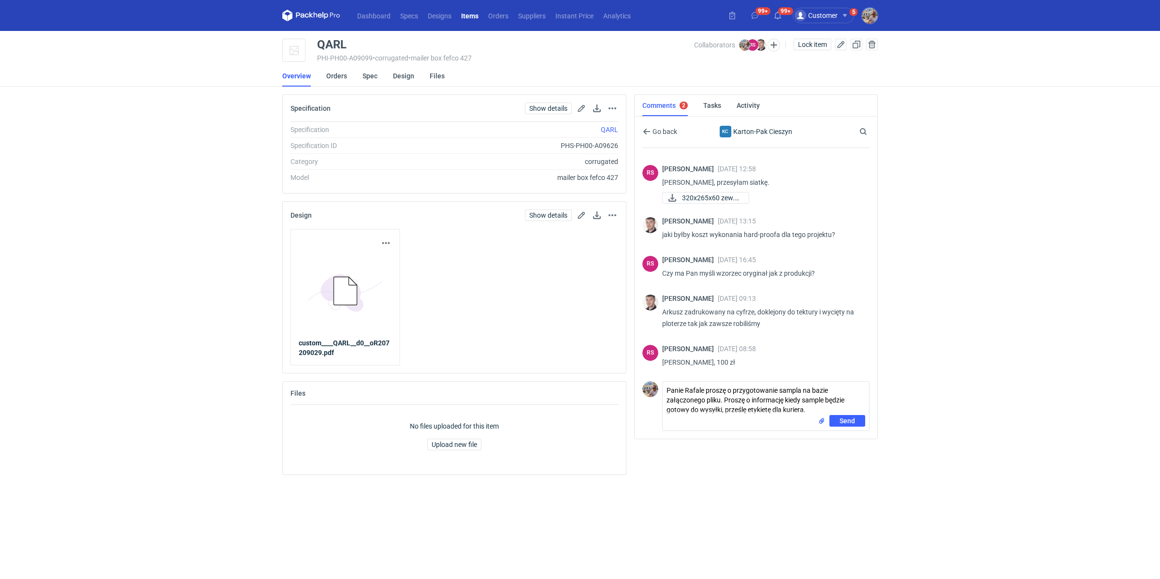
click at [815, 421] on div "Send" at bounding box center [766, 422] width 206 height 15
click at [820, 421] on input "file" at bounding box center [822, 421] width 8 height 10
click at [854, 439] on span "Send" at bounding box center [847, 442] width 15 height 7
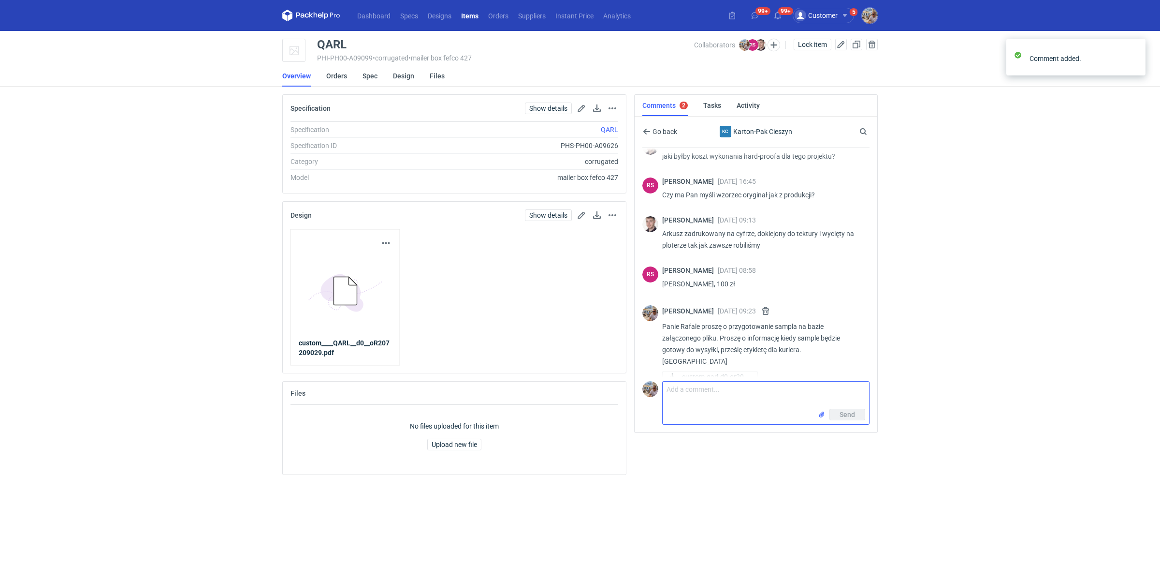
scroll to position [109, 0]
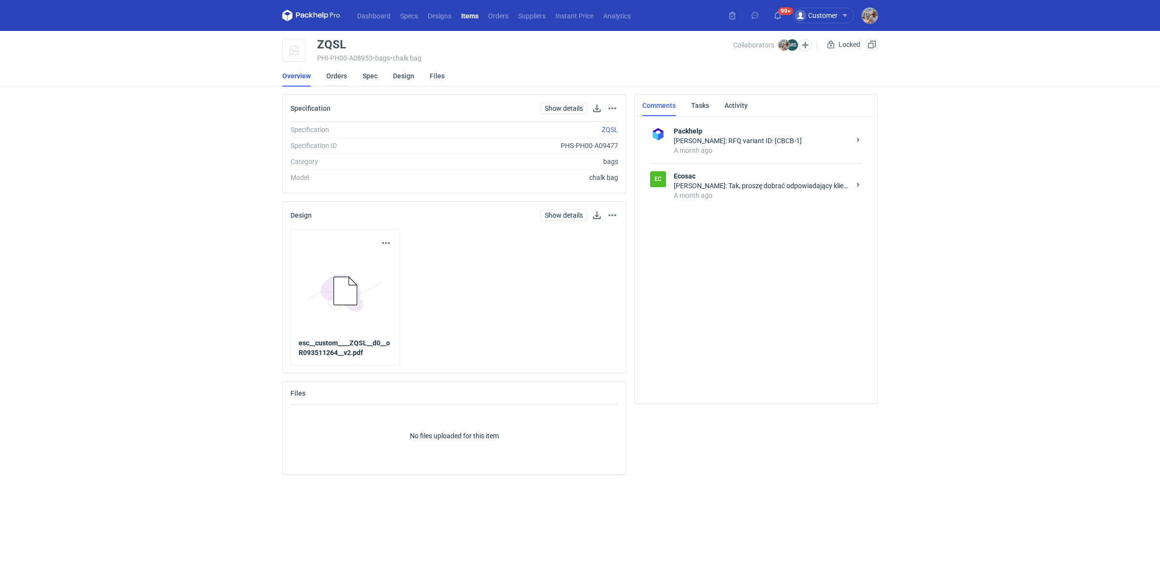
click at [329, 79] on link "Orders" at bounding box center [336, 75] width 21 height 21
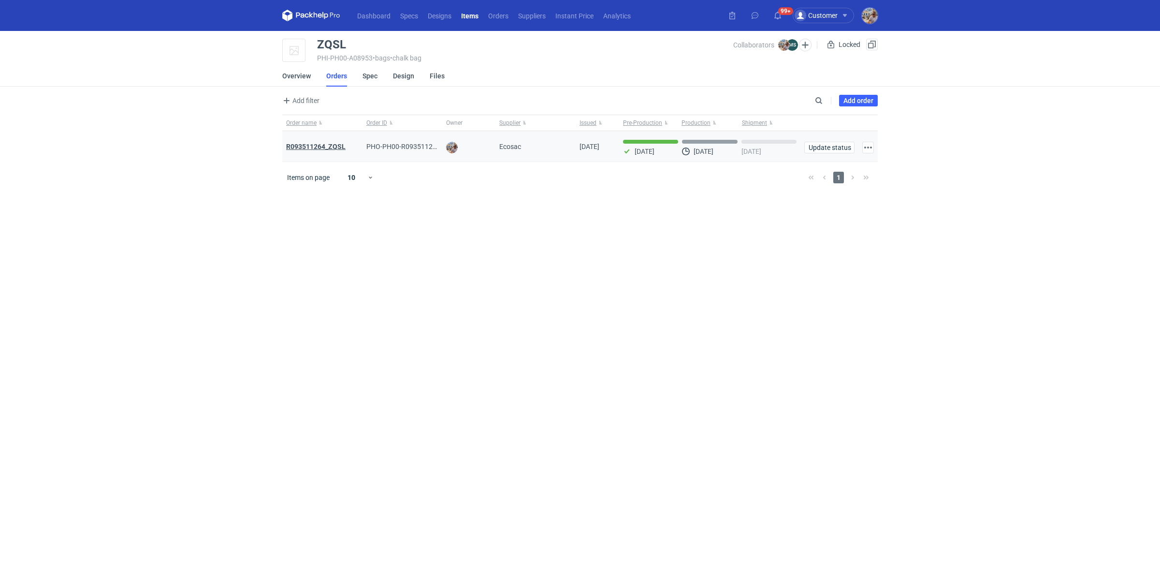
click at [329, 146] on strong "R093511264_ZQSL" at bounding box center [315, 147] width 59 height 8
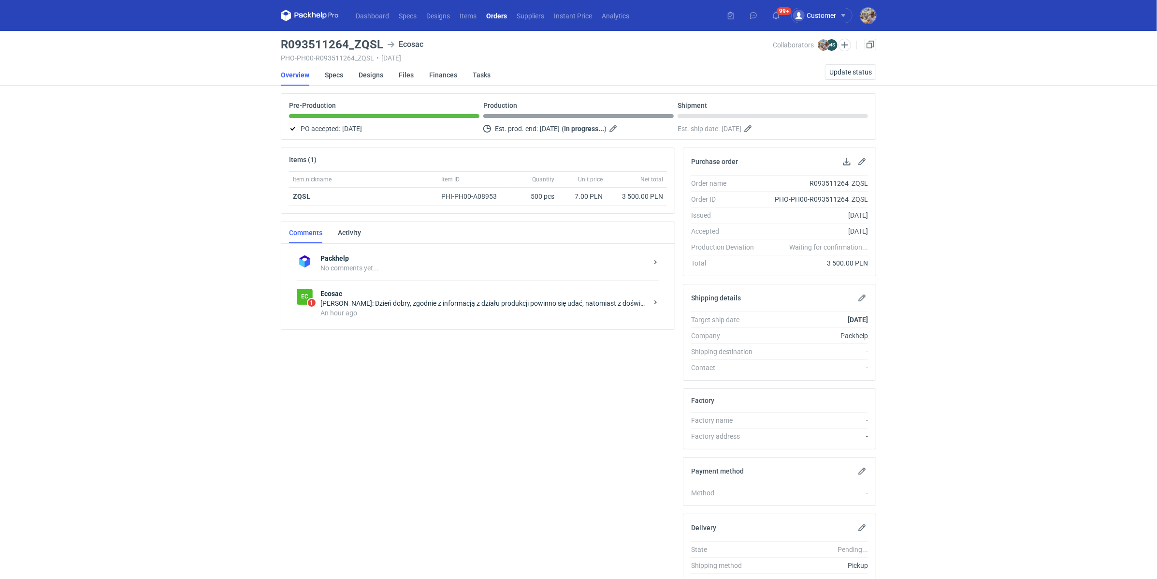
click at [401, 299] on div "[PERSON_NAME]: Dzień dobry, zgodnie z informacją z działu produkcji powinno się…" at bounding box center [484, 303] width 327 height 10
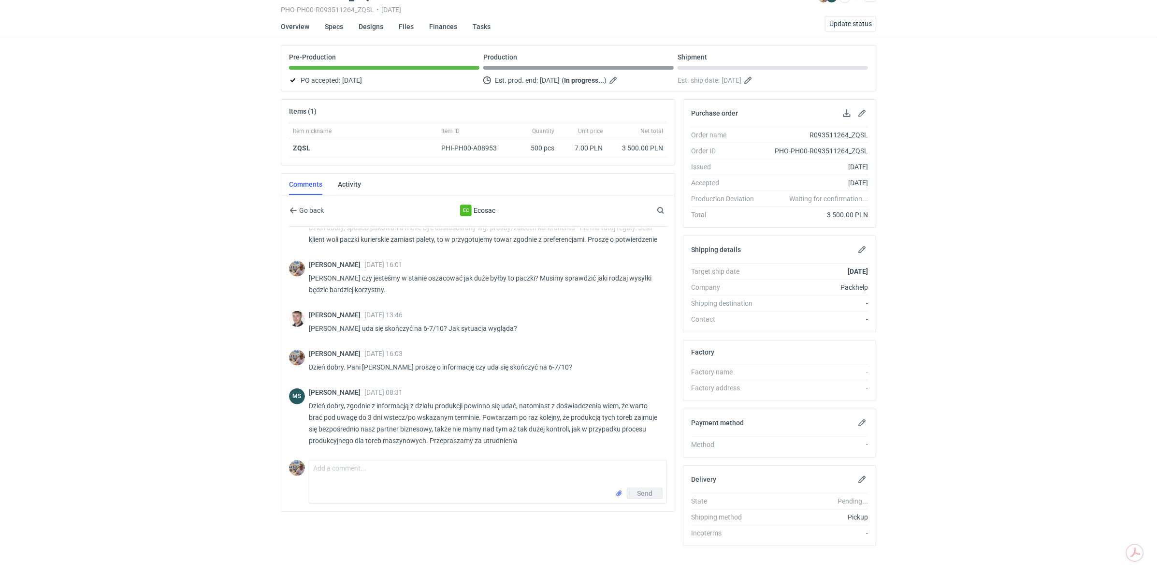
scroll to position [533, 0]
click at [450, 466] on textarea "Comment message" at bounding box center [487, 473] width 357 height 27
type textarea "Dzień dobry. [PERSON_NAME] czy może Pan od waszego partnera zdobyć informację n…"
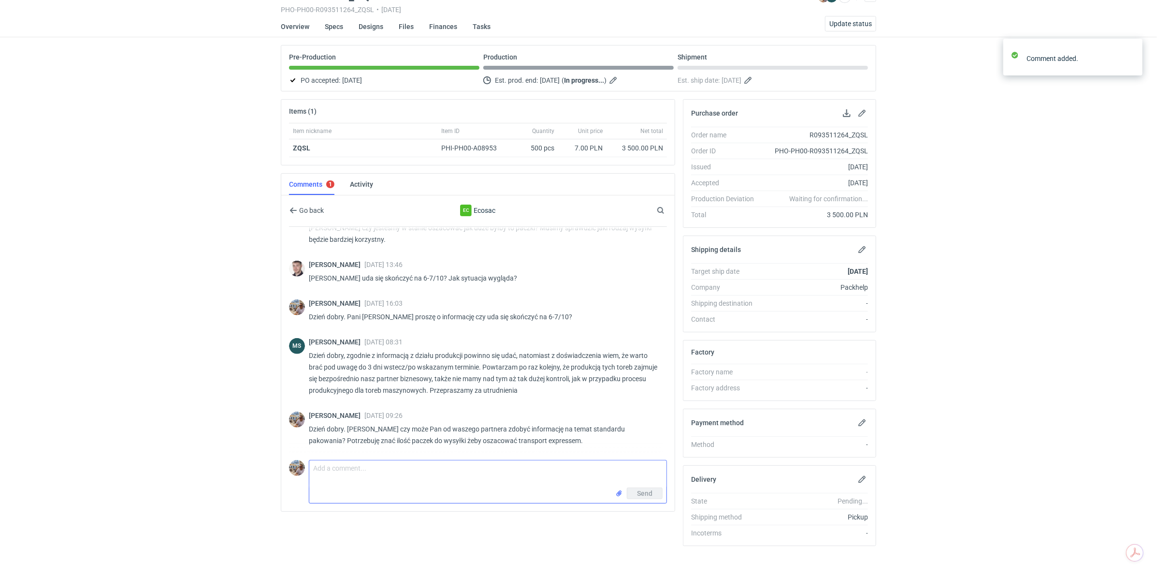
scroll to position [583, 0]
